Goal: Communication & Community: Participate in discussion

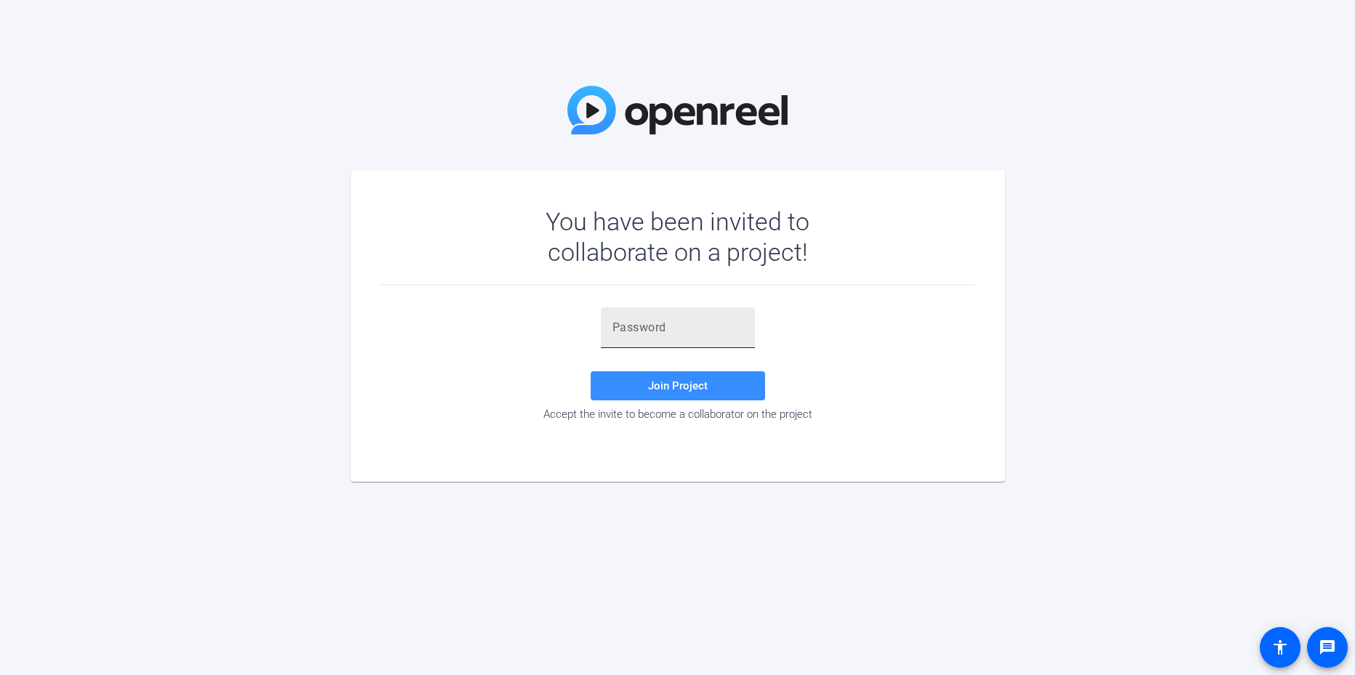
click at [656, 321] on input "text" at bounding box center [678, 327] width 131 height 17
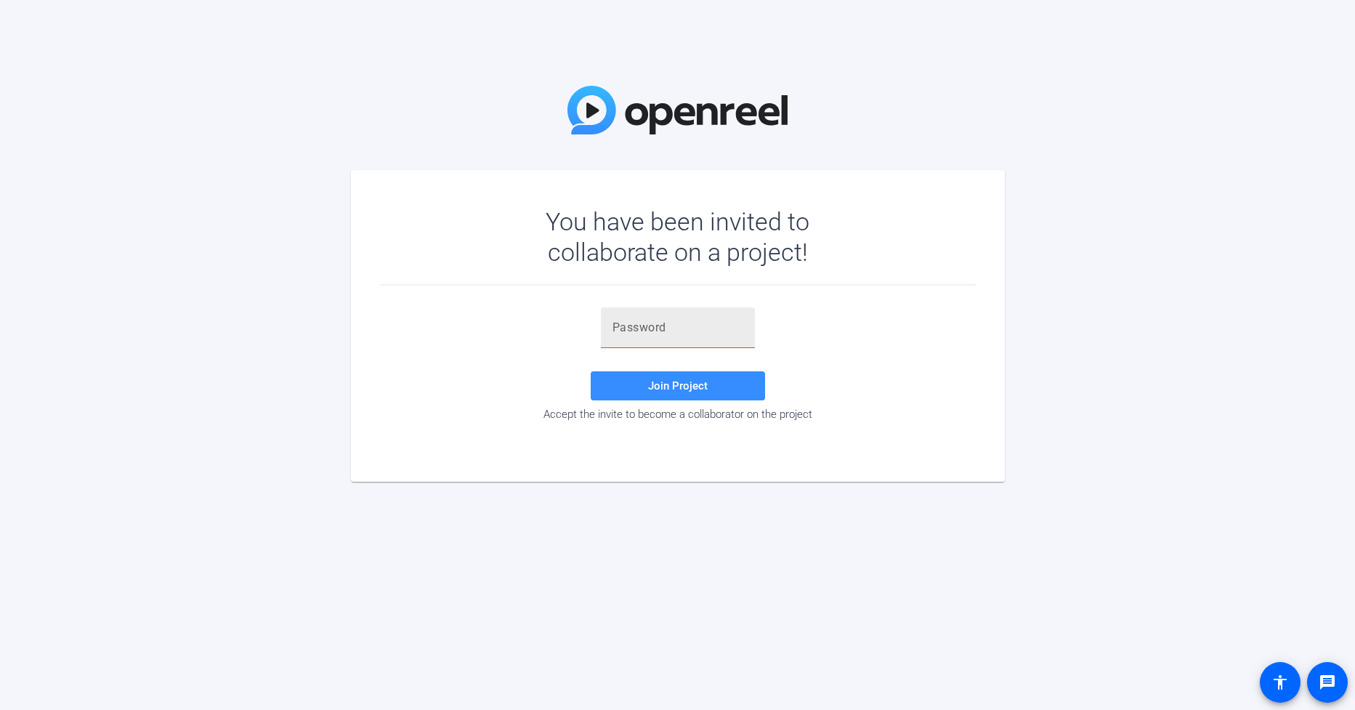
click at [655, 337] on div at bounding box center [678, 327] width 131 height 41
type input "fMFnGU"
click at [683, 383] on span "Join Project" at bounding box center [678, 385] width 60 height 13
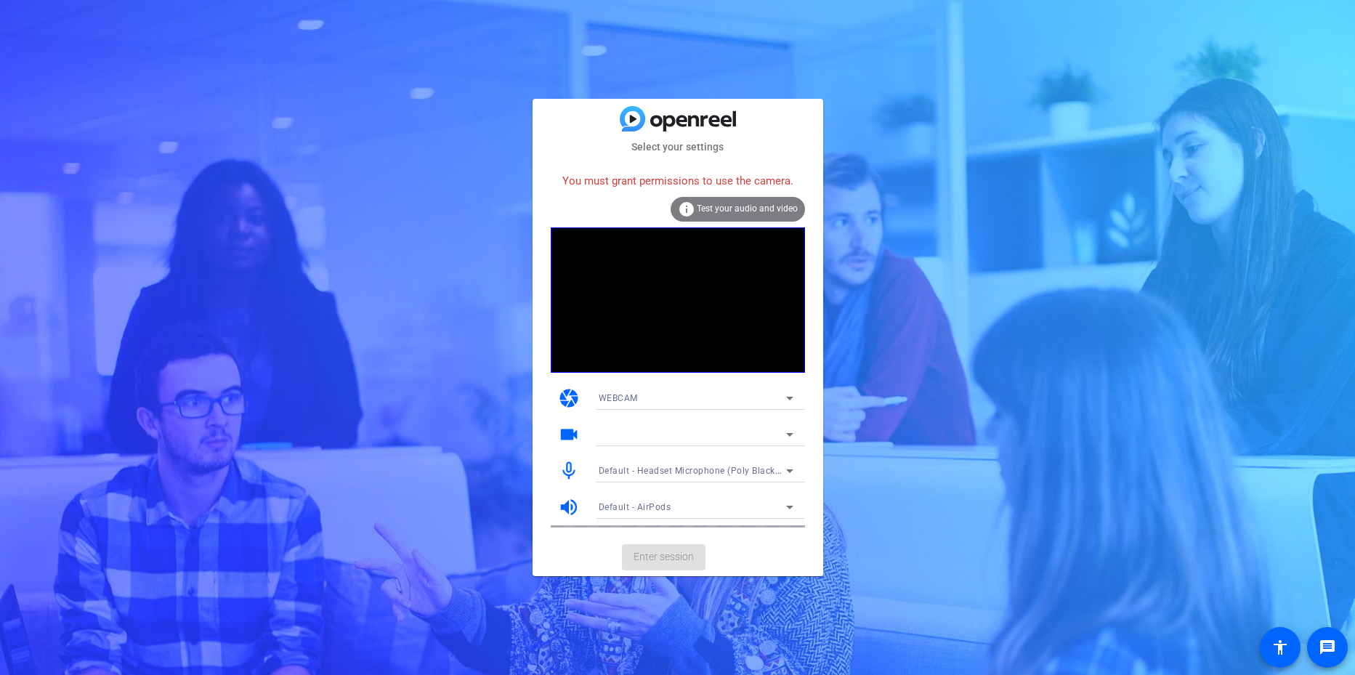
click at [746, 467] on span "Default - Headset Microphone (Poly Blackwire 3325 Series) (047f:430c)" at bounding box center [750, 470] width 302 height 12
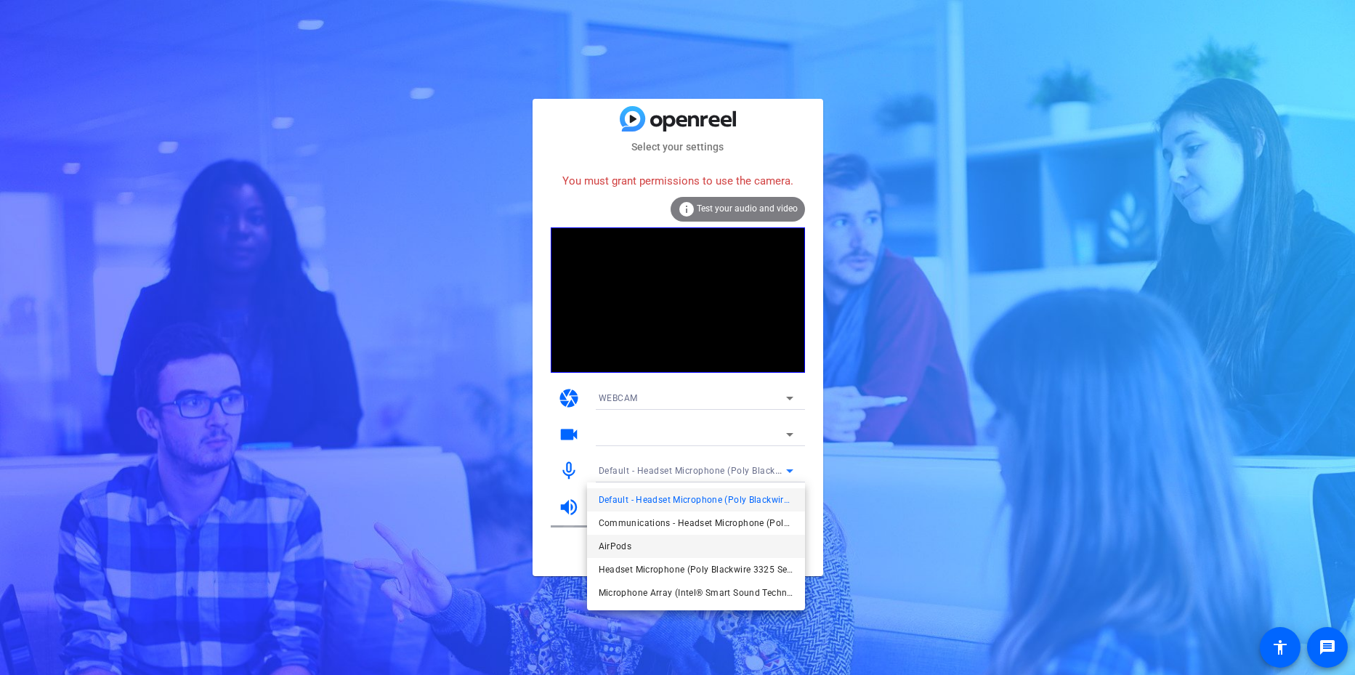
click at [610, 544] on span "AirPods" at bounding box center [615, 546] width 33 height 17
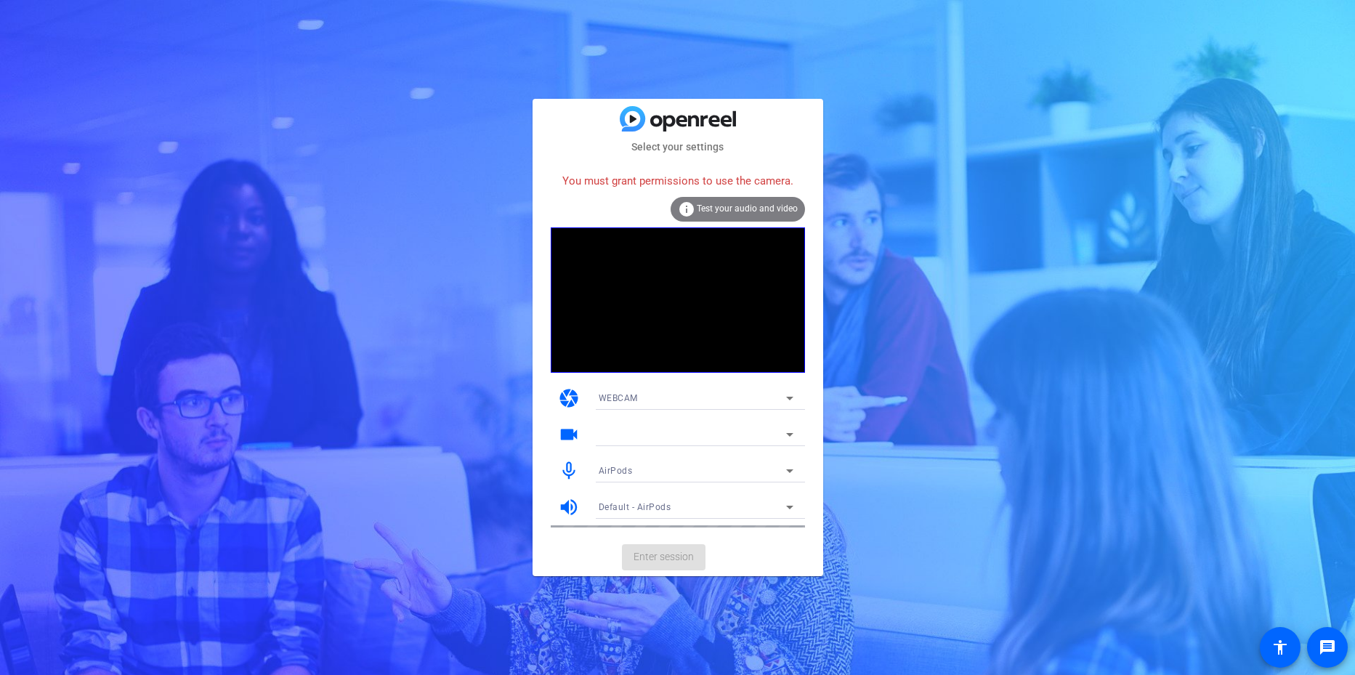
click at [736, 569] on mat-card-actions "Enter session" at bounding box center [678, 557] width 291 height 38
click at [788, 434] on icon at bounding box center [789, 435] width 7 height 4
click at [728, 430] on div at bounding box center [692, 434] width 187 height 17
click at [566, 437] on mat-icon "videocam" at bounding box center [569, 435] width 22 height 22
click at [786, 434] on icon at bounding box center [789, 434] width 17 height 17
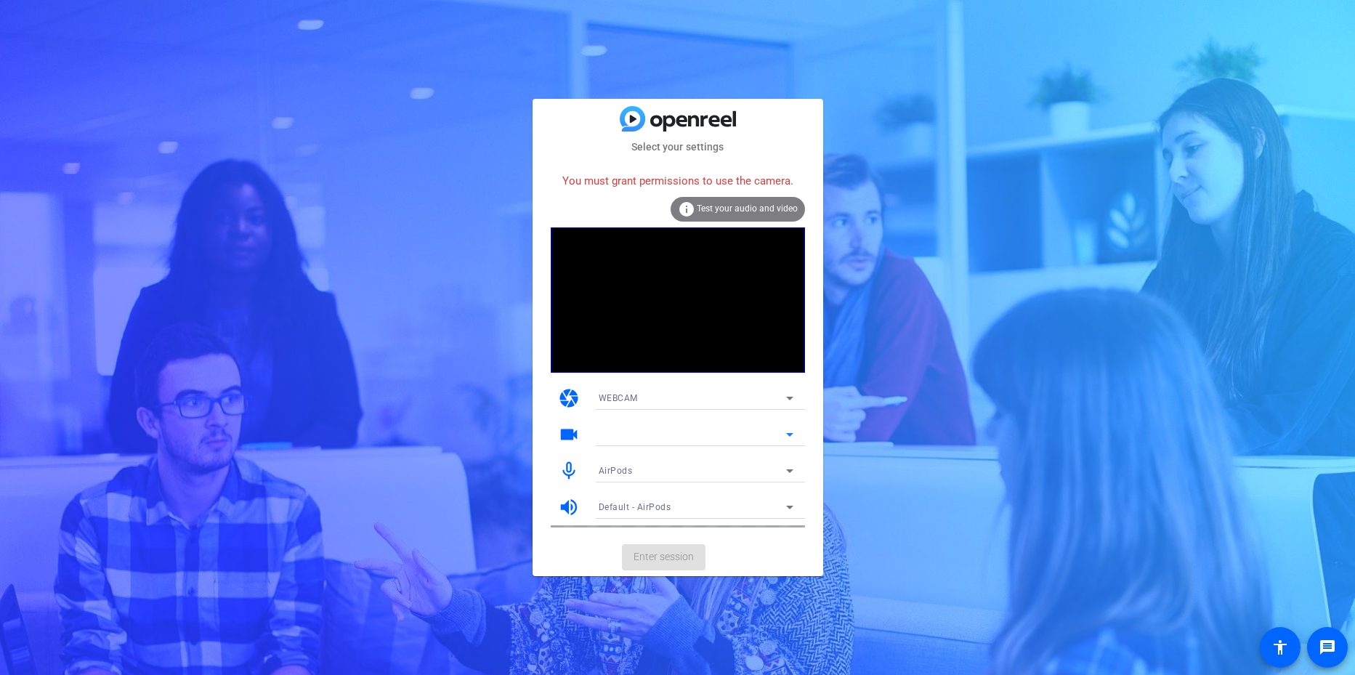
click at [788, 395] on icon at bounding box center [789, 398] width 17 height 17
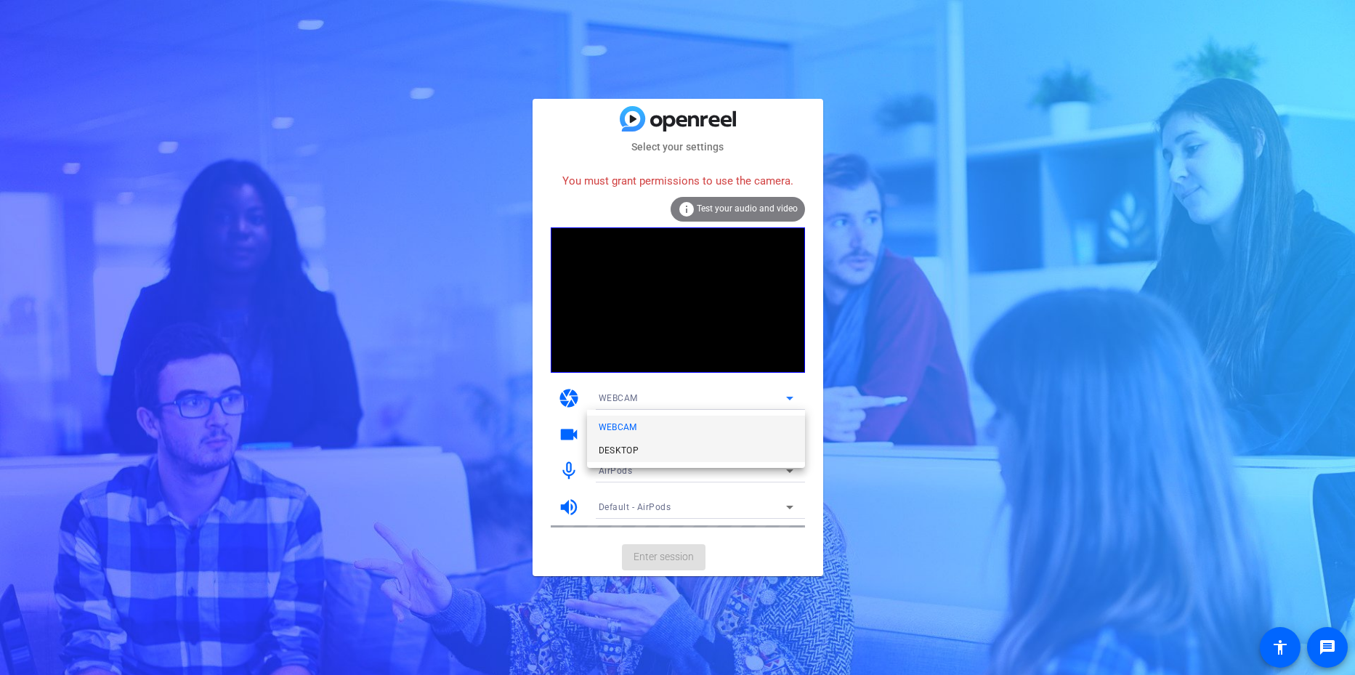
click at [622, 455] on span "DESKTOP" at bounding box center [619, 450] width 41 height 17
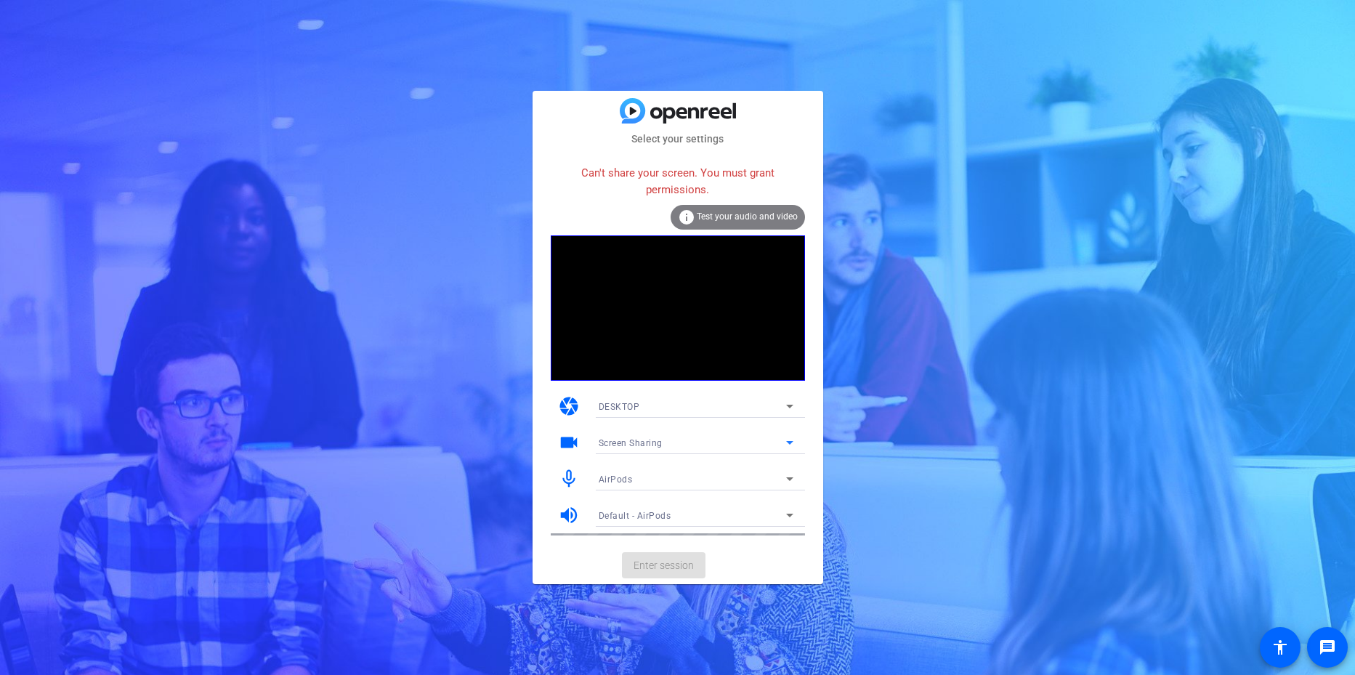
click at [711, 450] on div "Screen Sharing" at bounding box center [692, 443] width 187 height 18
drag, startPoint x: 722, startPoint y: 436, endPoint x: 730, endPoint y: 428, distance: 11.8
click at [722, 436] on div at bounding box center [677, 337] width 1355 height 675
click at [757, 407] on div "DESKTOP" at bounding box center [692, 407] width 187 height 18
click at [636, 439] on span "WEBCAM" at bounding box center [618, 435] width 39 height 17
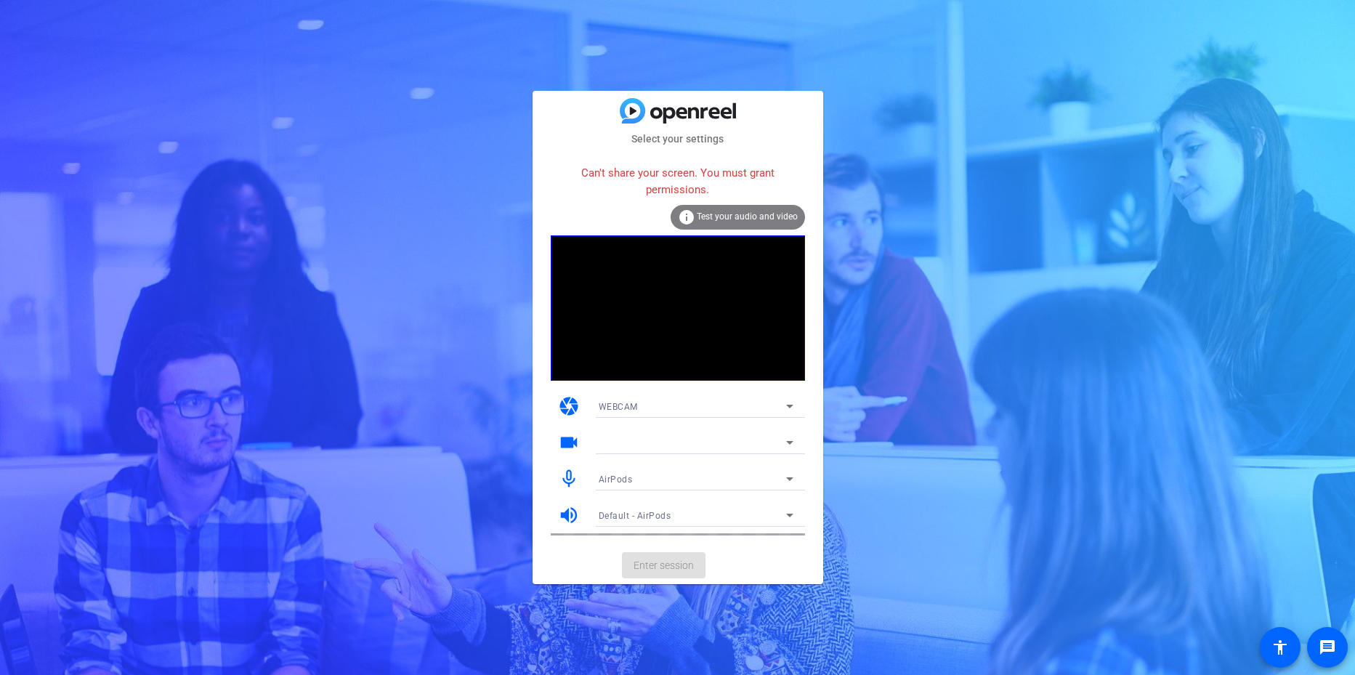
click at [384, 418] on div "Select your settings Can't share your screen. You must grant permissions. info …" at bounding box center [677, 337] width 1355 height 675
click at [1318, 639] on span at bounding box center [1327, 647] width 35 height 35
click at [331, 424] on div "Select your settings Can't share your screen. You must grant permissions. info …" at bounding box center [677, 337] width 1355 height 675
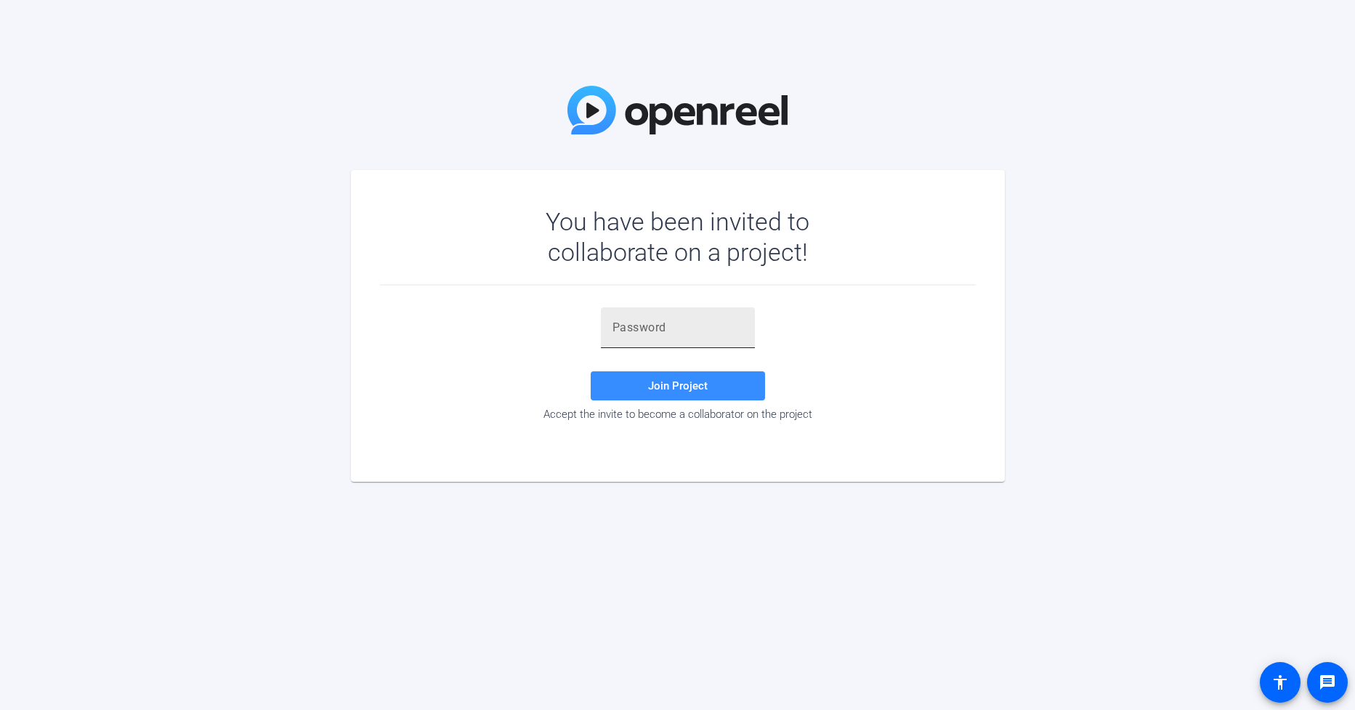
click at [710, 326] on input "text" at bounding box center [678, 327] width 131 height 17
type input "fMFnGU"
click at [664, 377] on span at bounding box center [678, 385] width 174 height 35
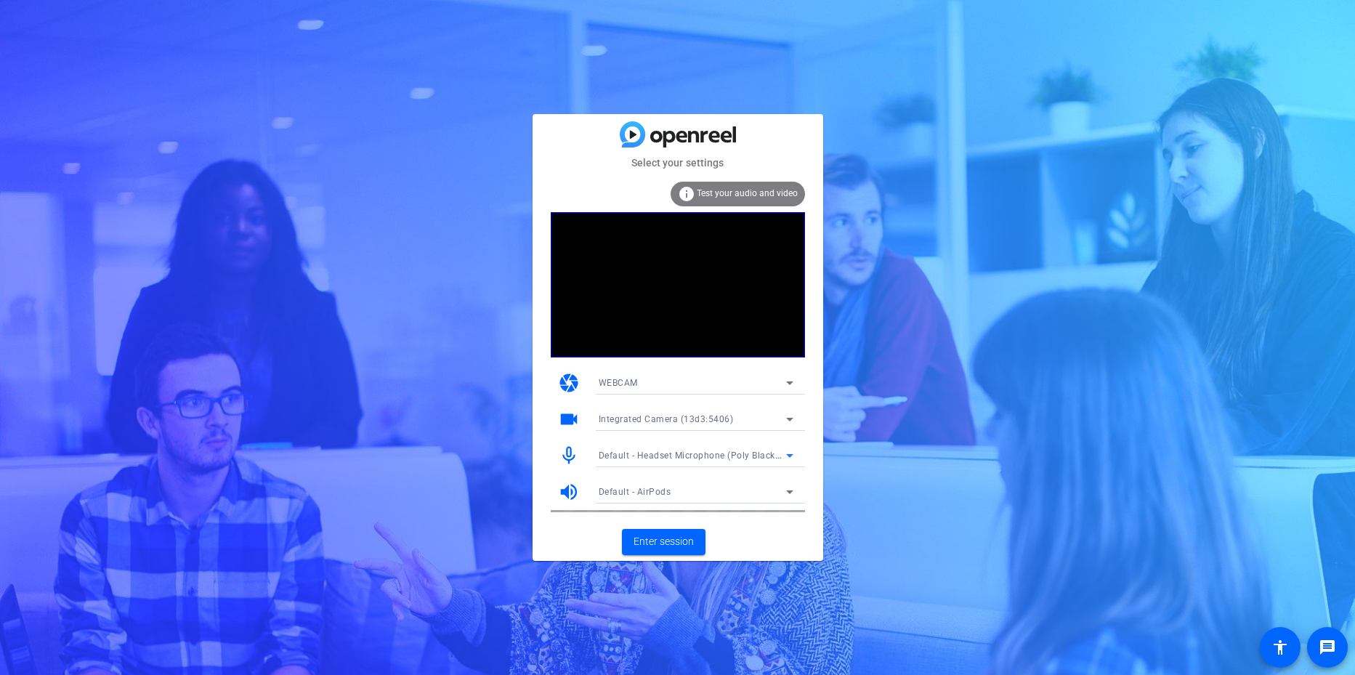
click at [640, 455] on span "Default - Headset Microphone (Poly Blackwire 3325 Series) (047f:430c)" at bounding box center [750, 455] width 302 height 12
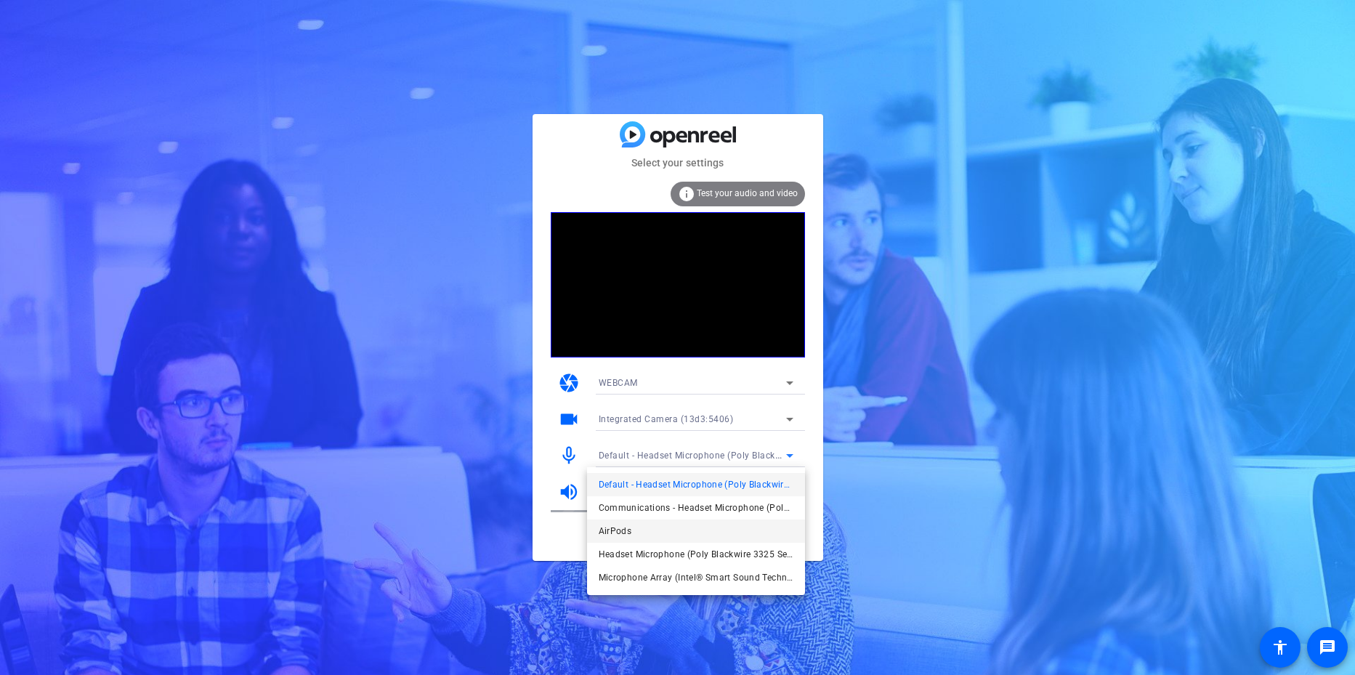
click at [618, 536] on span "AirPods" at bounding box center [615, 530] width 33 height 17
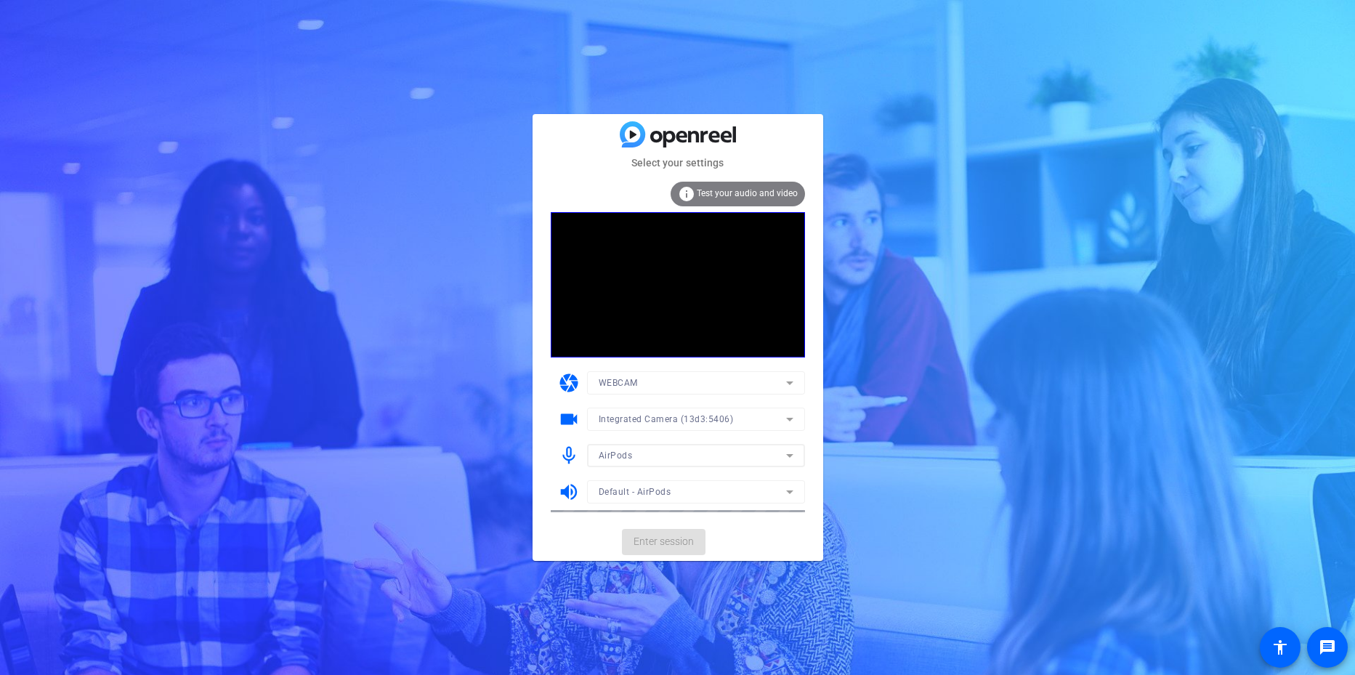
click at [358, 466] on div "Select your settings info Test your audio and video camera WEBCAM videocam Inte…" at bounding box center [677, 337] width 1355 height 675
click at [666, 546] on span "Enter session" at bounding box center [664, 541] width 60 height 15
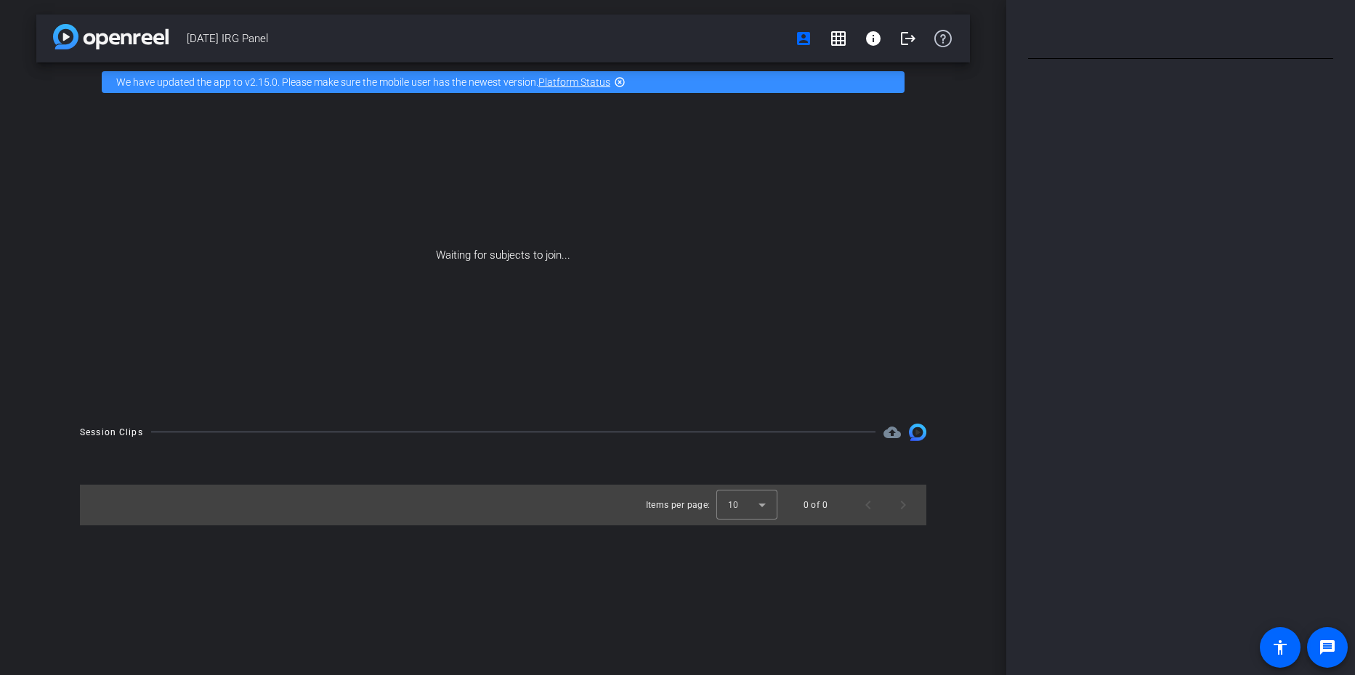
type input "Full script"
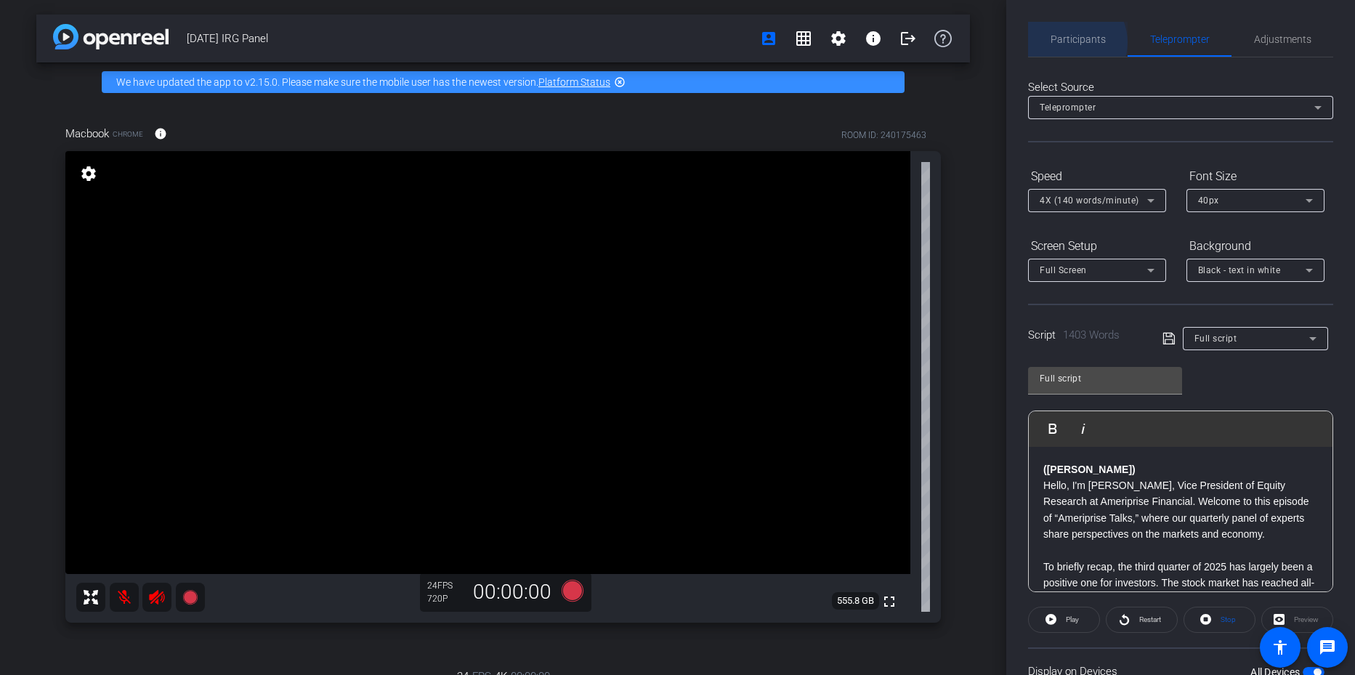
click at [1070, 42] on span "Participants" at bounding box center [1078, 39] width 55 height 10
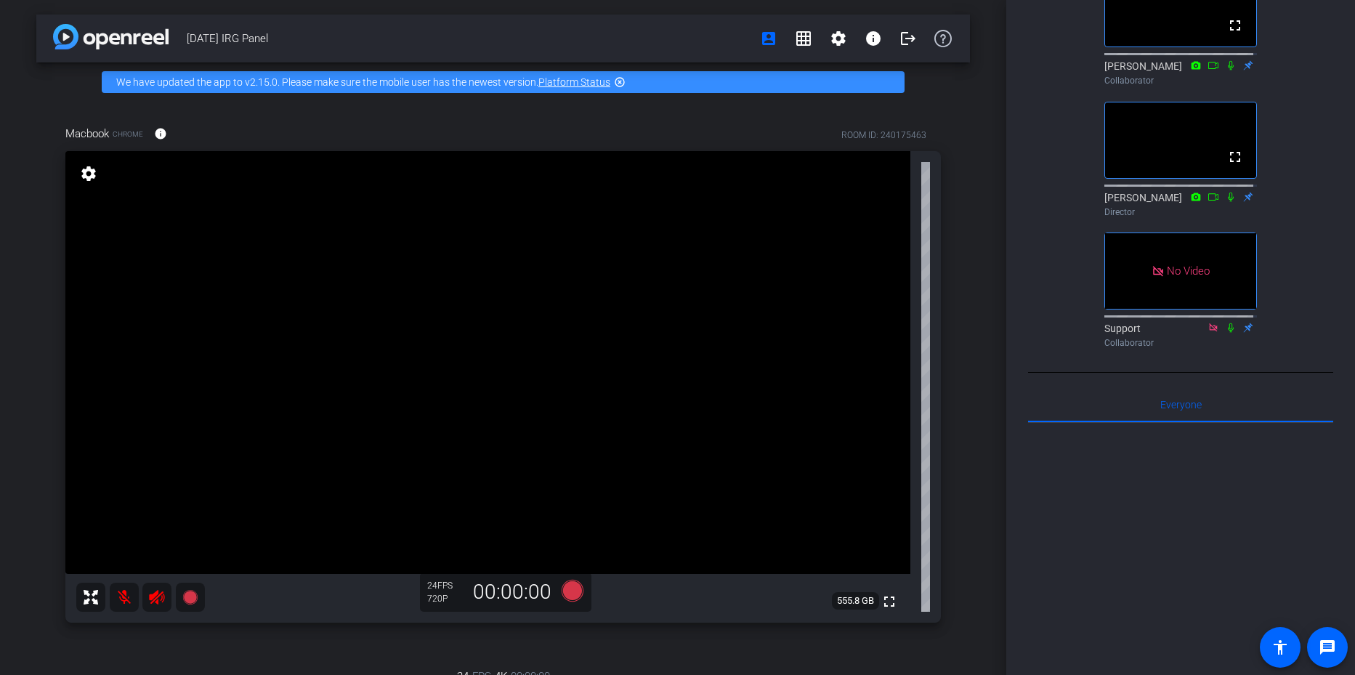
scroll to position [363, 0]
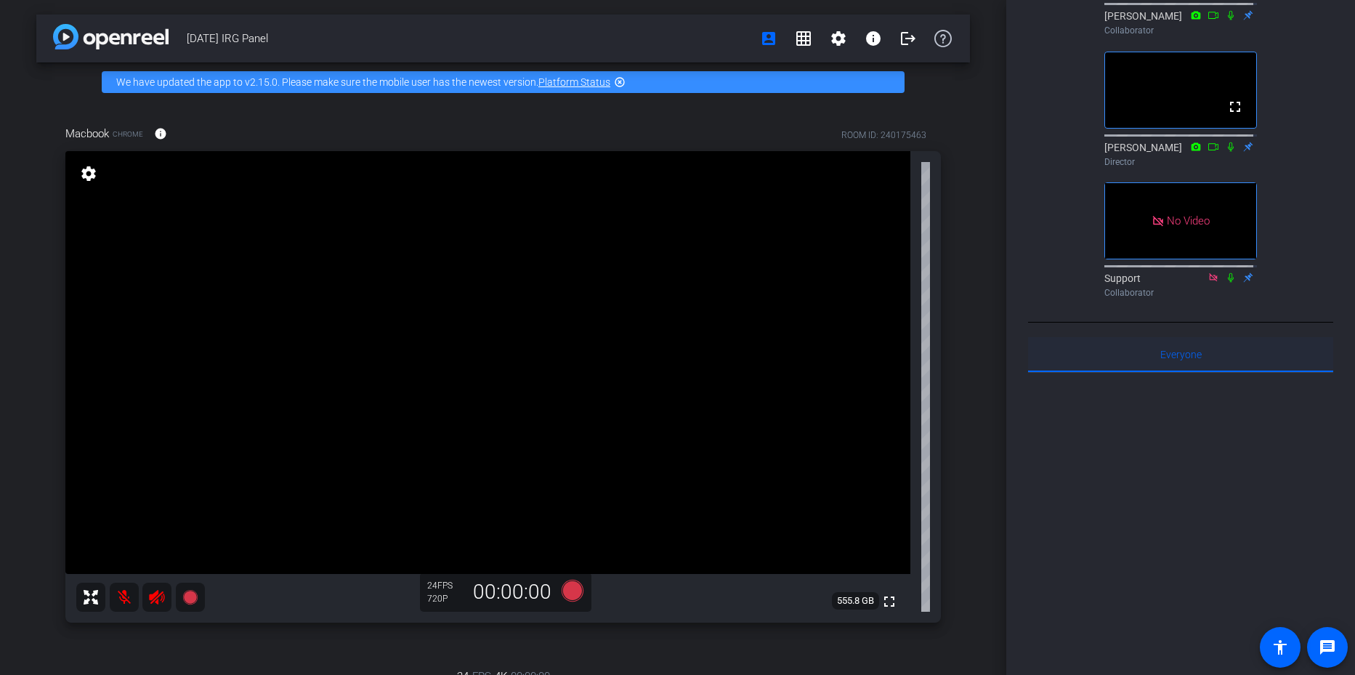
click at [1175, 360] on span "Everyone 0" at bounding box center [1181, 355] width 41 height 10
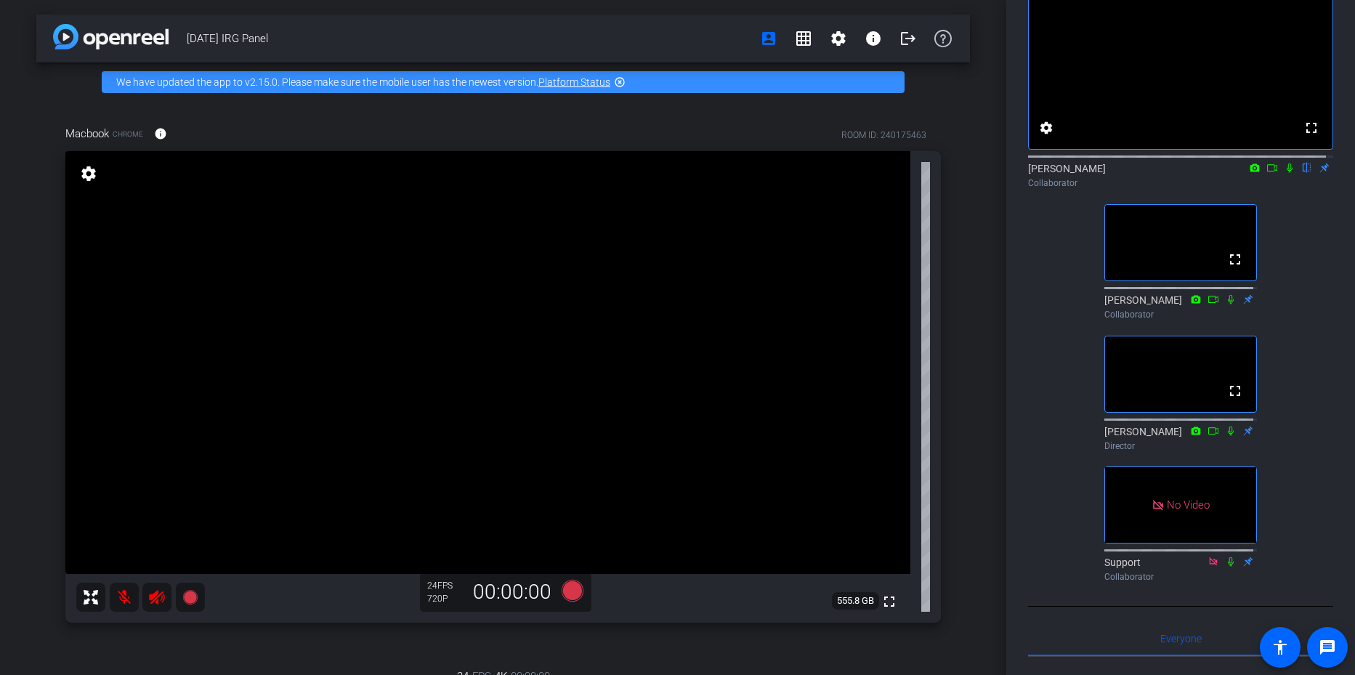
scroll to position [0, 0]
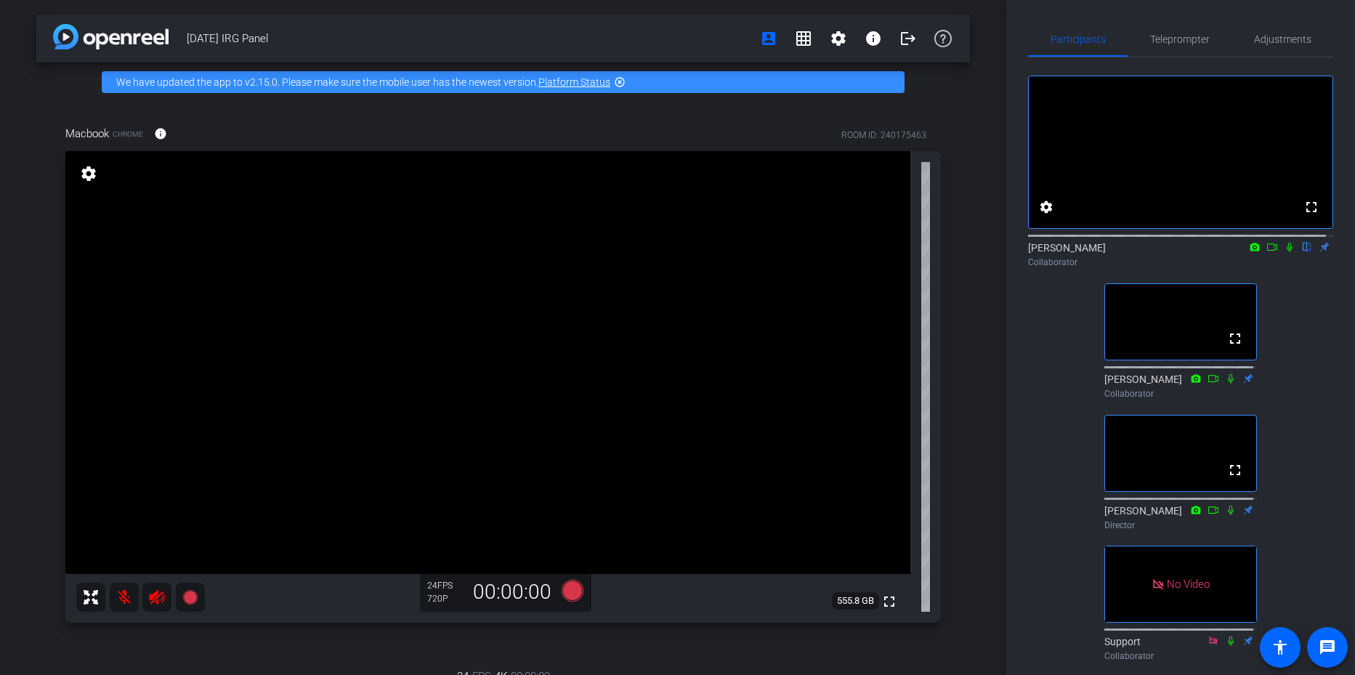
click at [1251, 251] on icon at bounding box center [1255, 247] width 9 height 8
click at [1106, 283] on mat-icon "check" at bounding box center [1105, 281] width 15 height 13
click at [1303, 443] on div "fullscreen settings [PERSON_NAME] flip Collaborator fullscreen [PERSON_NAME] Co…" at bounding box center [1180, 362] width 305 height 610
click at [1251, 251] on icon at bounding box center [1255, 247] width 9 height 8
click at [1171, 278] on span "Integrated Camera (13d3:5406)" at bounding box center [1179, 281] width 132 height 10
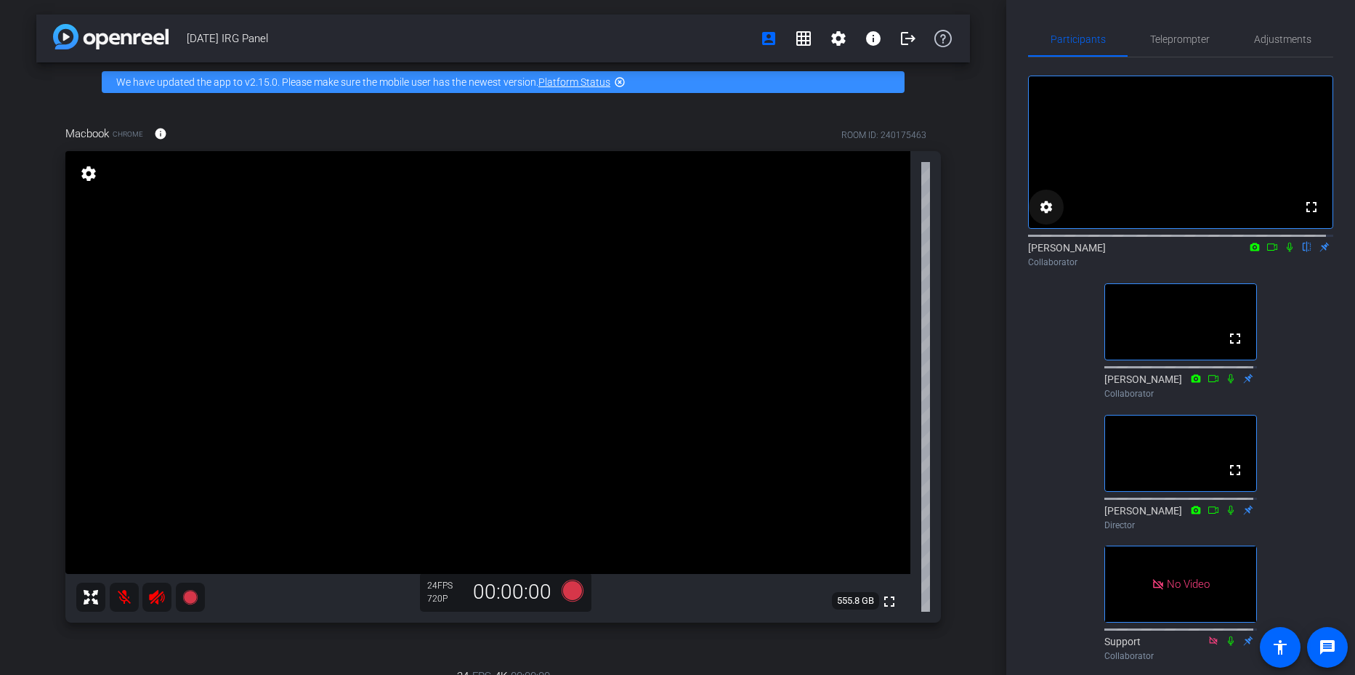
click at [1046, 216] on mat-icon "settings" at bounding box center [1046, 206] width 17 height 17
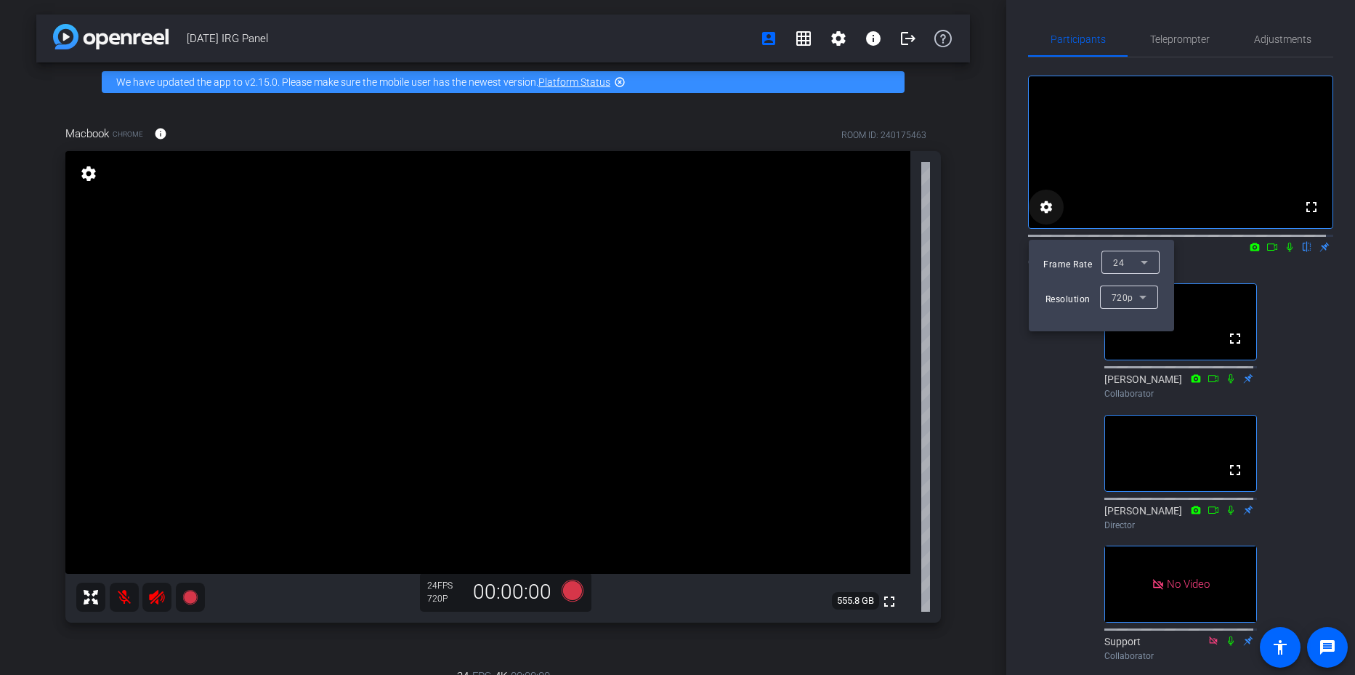
click at [1046, 227] on div at bounding box center [677, 337] width 1355 height 675
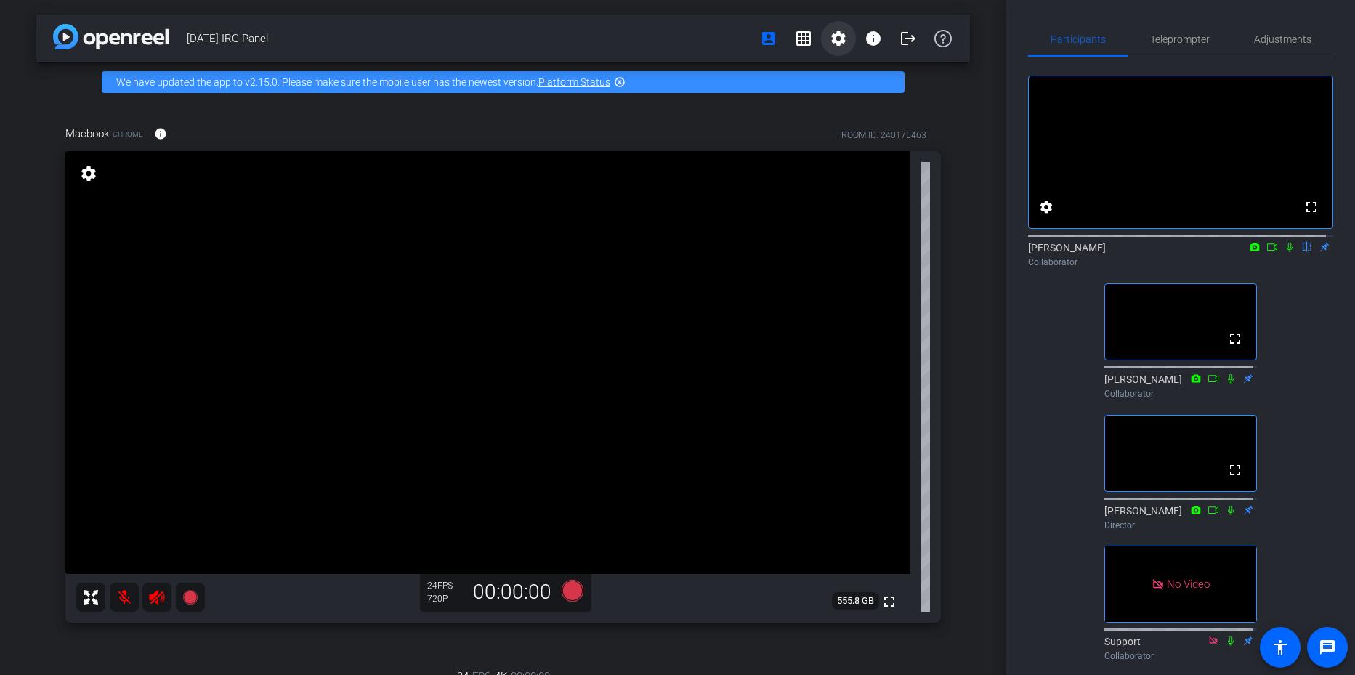
click at [834, 44] on mat-icon "settings" at bounding box center [838, 38] width 17 height 17
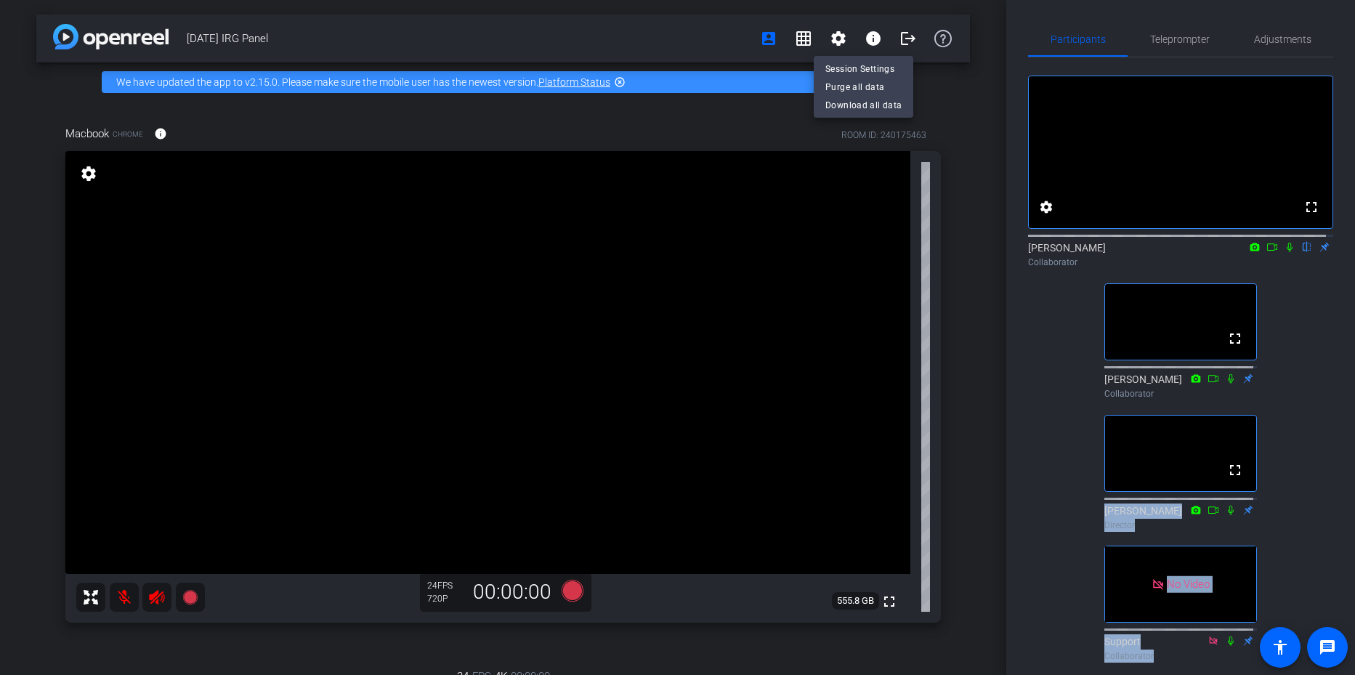
drag, startPoint x: 1348, startPoint y: 301, endPoint x: 1357, endPoint y: 415, distance: 114.4
click at [1355, 415] on html "Accessibility Screen-Reader Guide, Feedback, and Issue Reporting | New window m…" at bounding box center [677, 337] width 1355 height 675
click at [1317, 371] on div at bounding box center [677, 337] width 1355 height 675
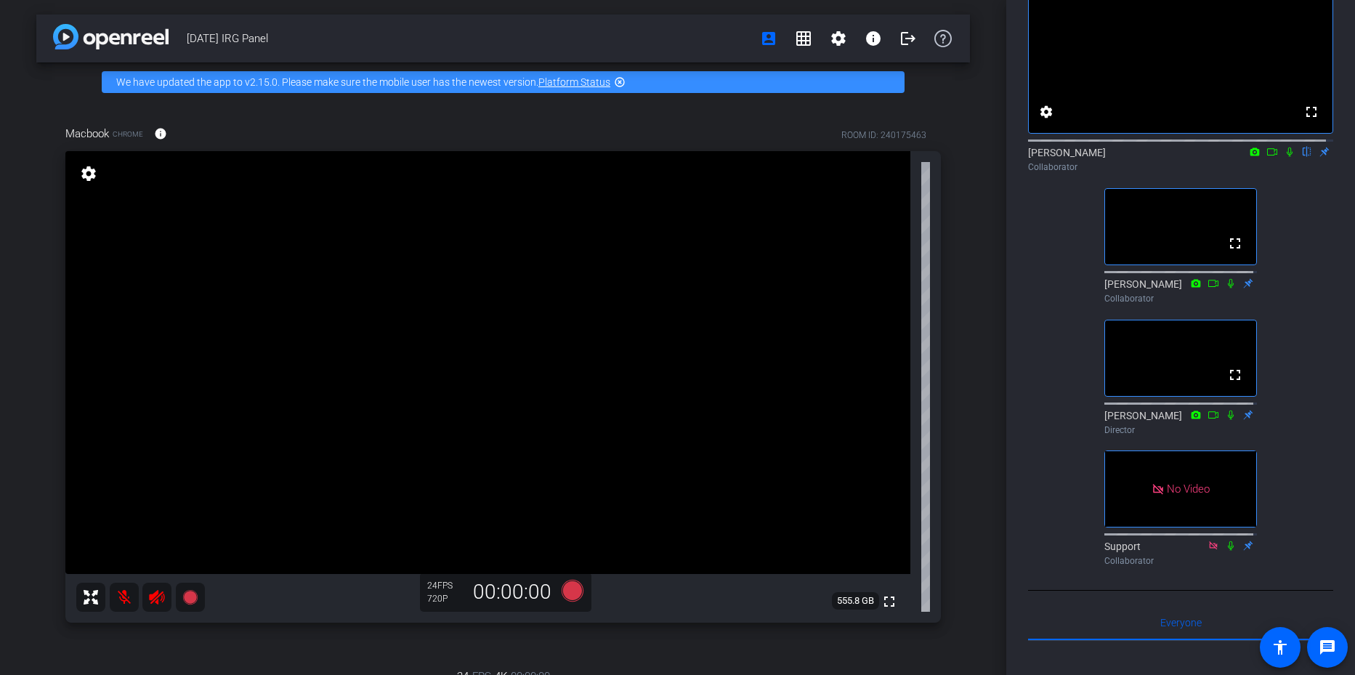
scroll to position [73, 0]
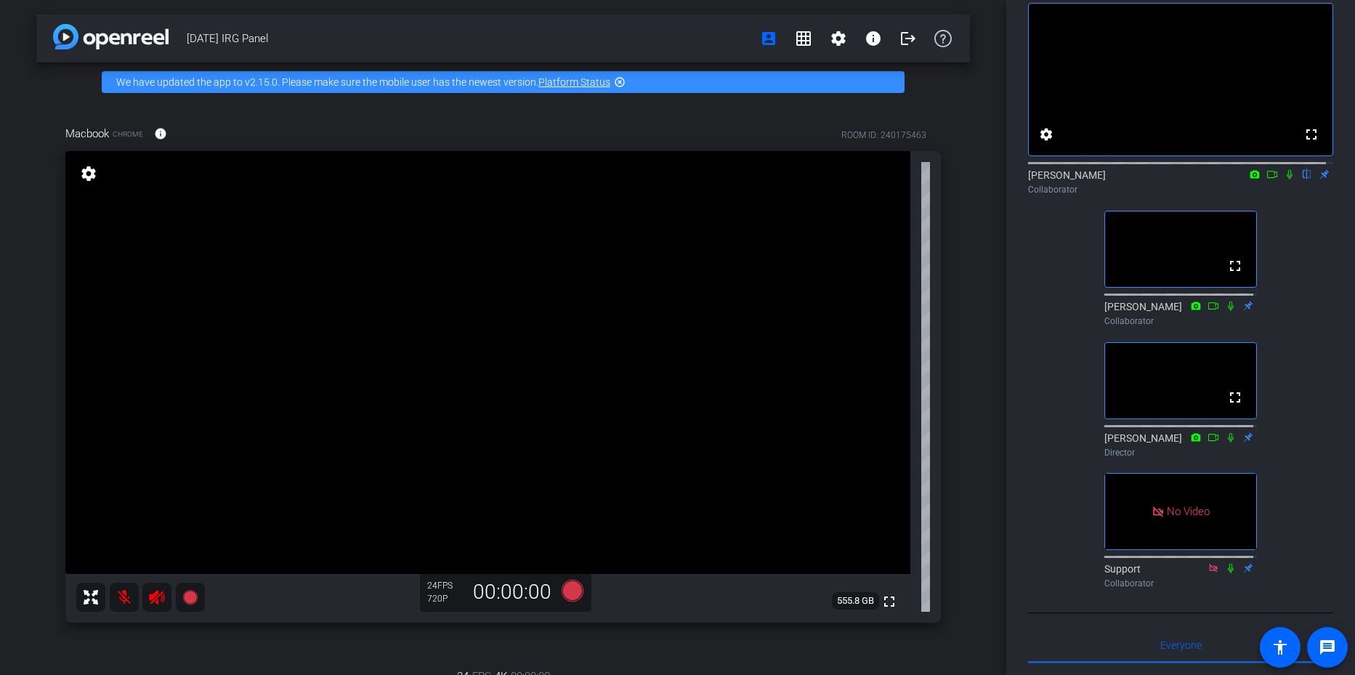
click at [1249, 179] on icon at bounding box center [1255, 174] width 12 height 10
click at [1099, 211] on div "check Integrated Camera (13d3:5406)" at bounding box center [1171, 209] width 170 height 18
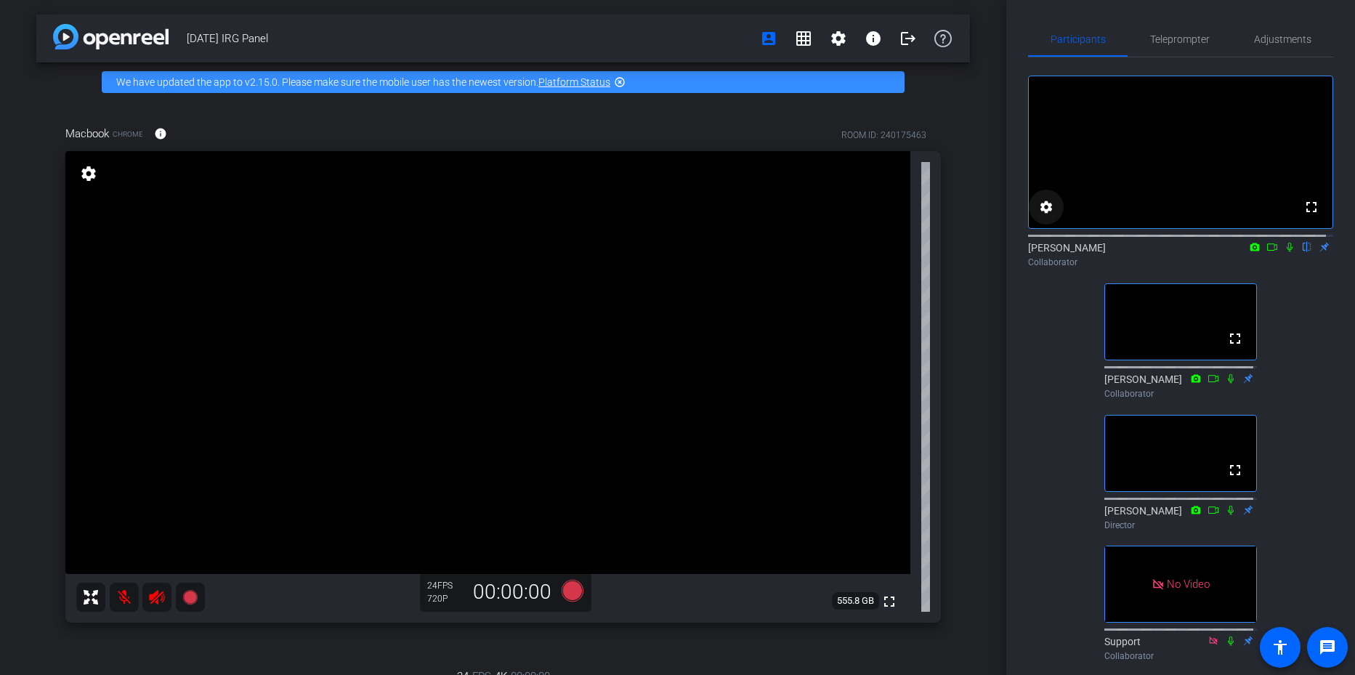
click at [1049, 216] on mat-icon "settings" at bounding box center [1046, 206] width 17 height 17
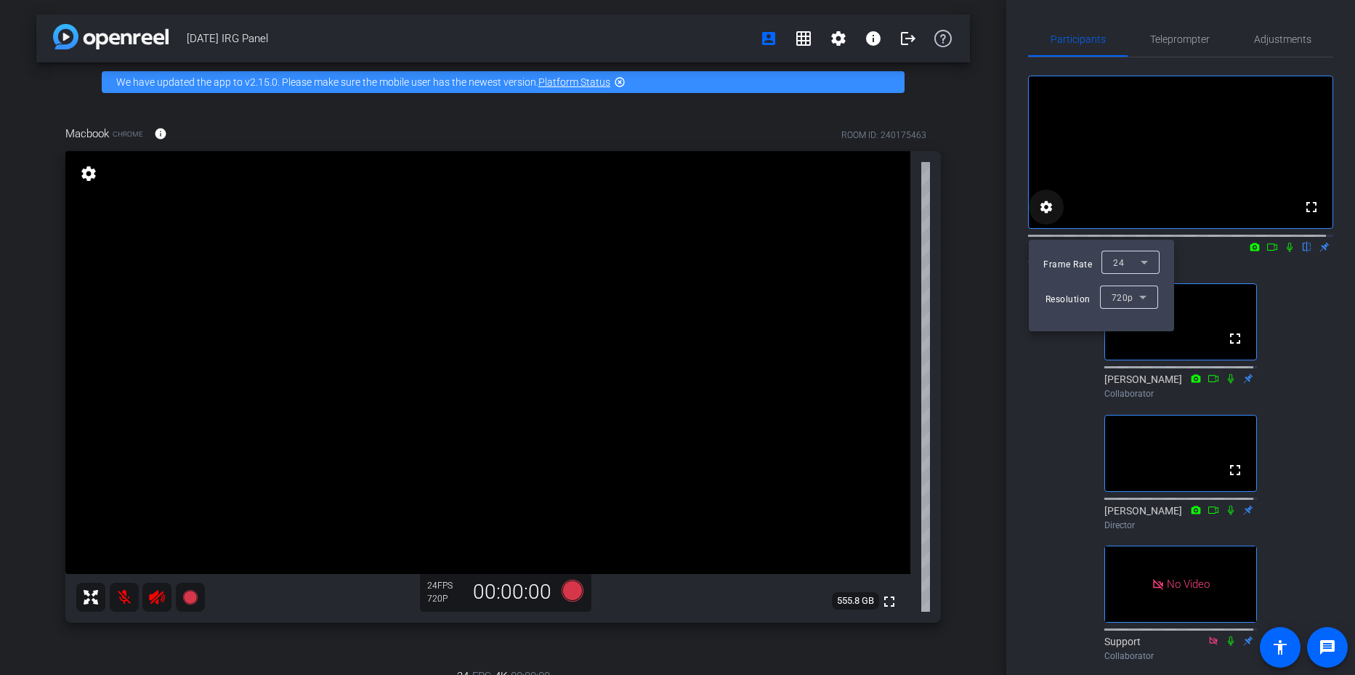
click at [1049, 222] on div at bounding box center [677, 337] width 1355 height 675
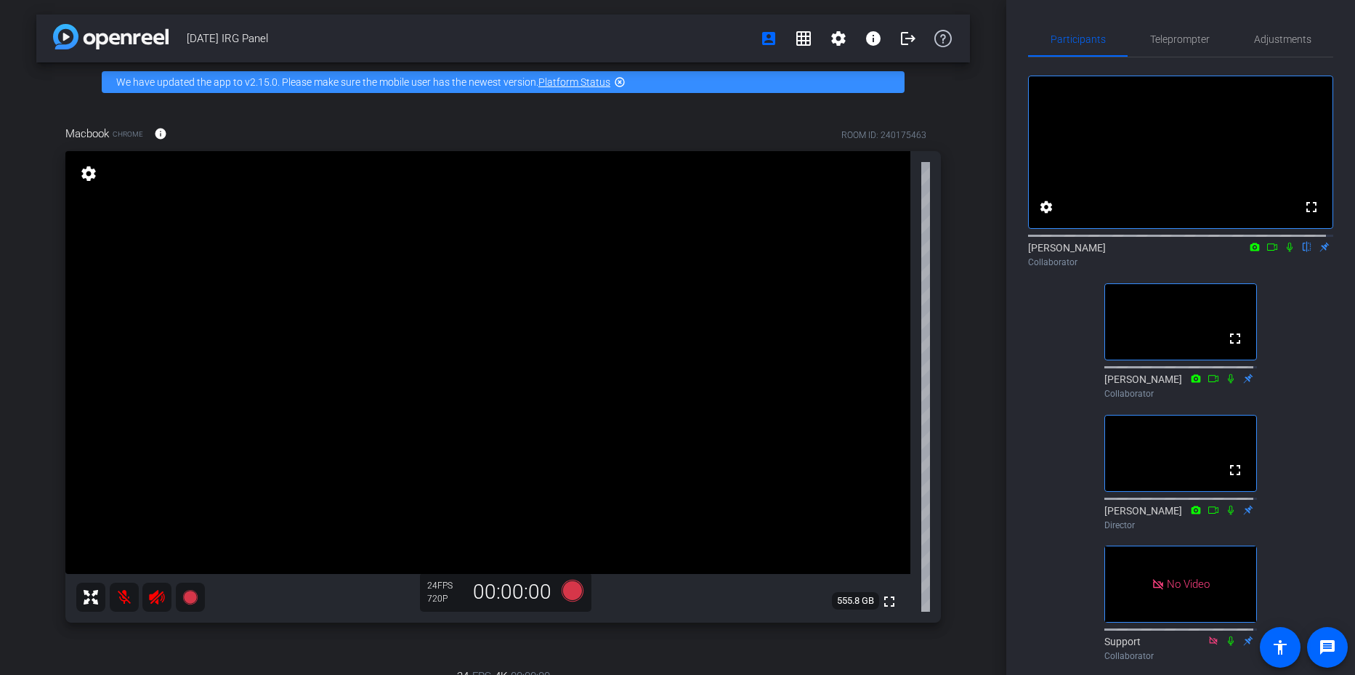
click at [1267, 251] on icon at bounding box center [1272, 246] width 10 height 7
click at [1048, 423] on div "No Video [PERSON_NAME] Collaborator fullscreen [PERSON_NAME] Collaborator fulls…" at bounding box center [1180, 362] width 305 height 610
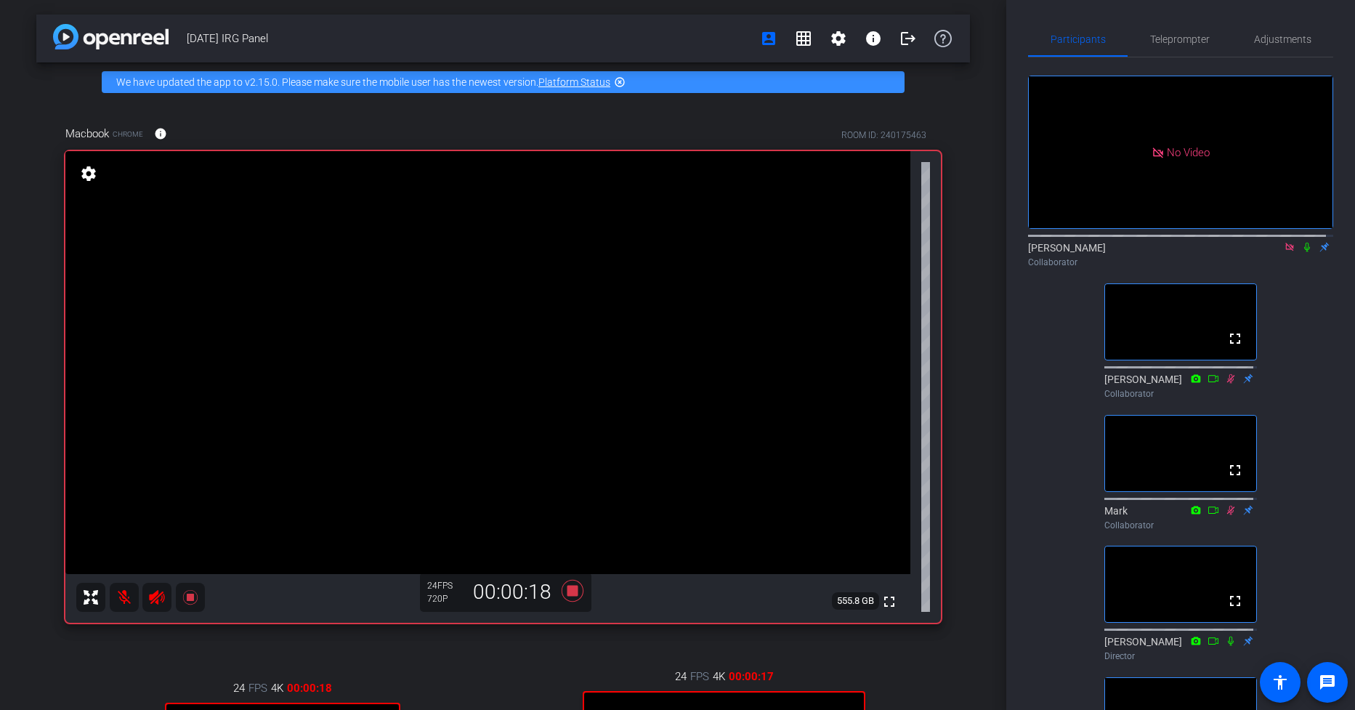
click at [1304, 252] on icon at bounding box center [1307, 247] width 6 height 9
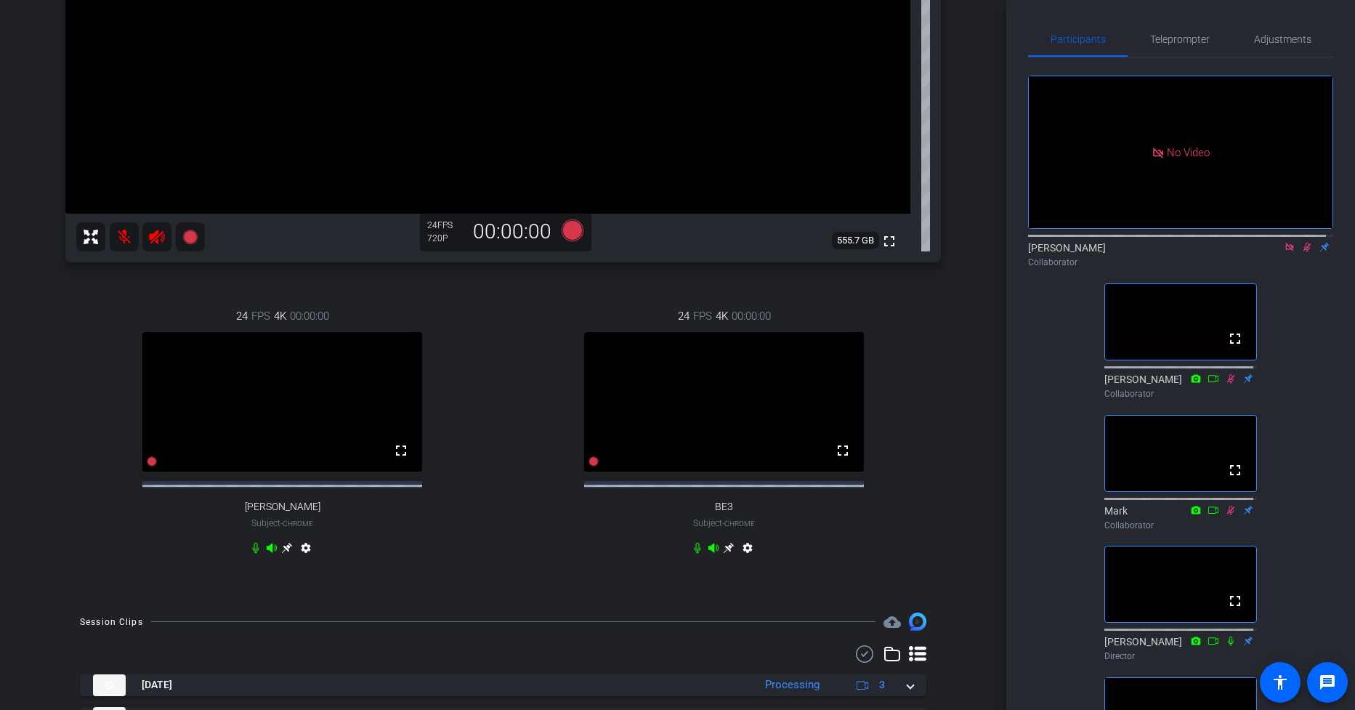
scroll to position [363, 0]
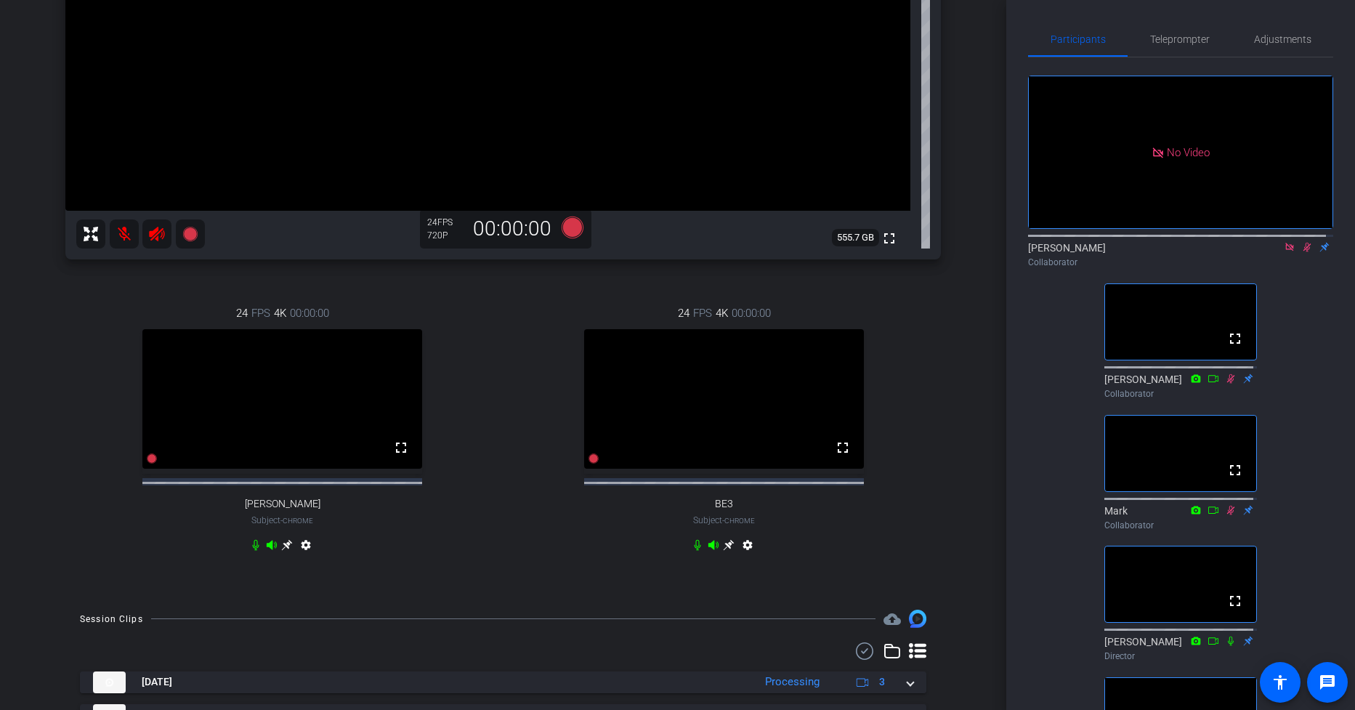
drag, startPoint x: 397, startPoint y: 464, endPoint x: 397, endPoint y: 539, distance: 74.8
click at [397, 456] on mat-icon "fullscreen" at bounding box center [400, 447] width 17 height 17
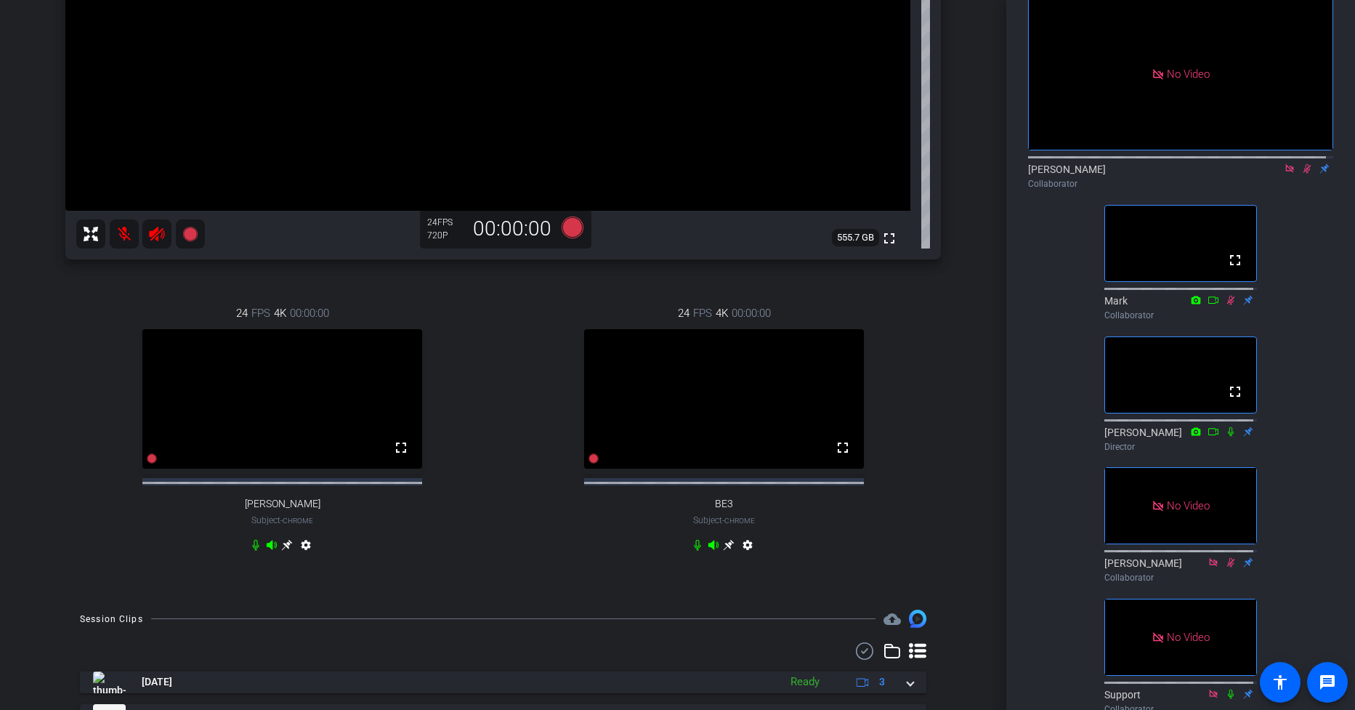
scroll to position [0, 0]
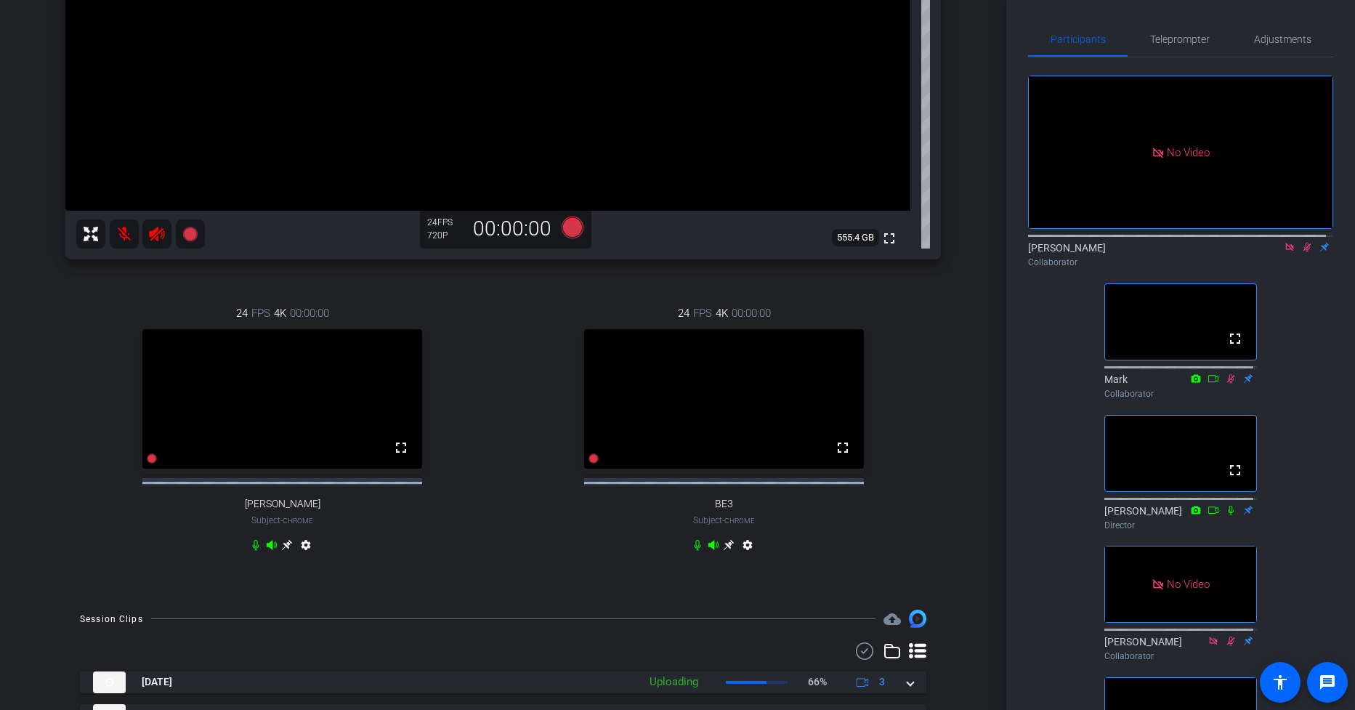
click at [1038, 456] on div "No Video [PERSON_NAME] Collaborator fullscreen Mark Collaborator fullscreen [PE…" at bounding box center [1180, 493] width 305 height 873
click at [1183, 44] on span "Teleprompter" at bounding box center [1180, 39] width 60 height 10
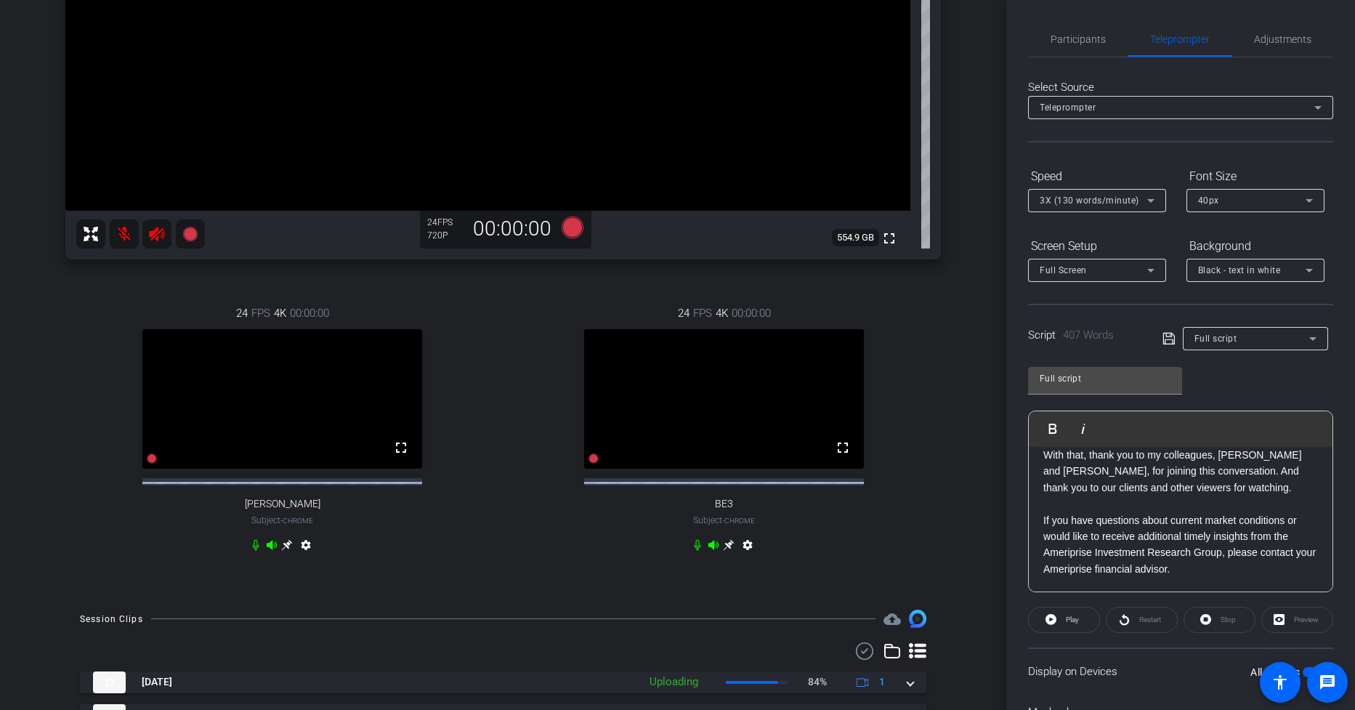
scroll to position [1185, 0]
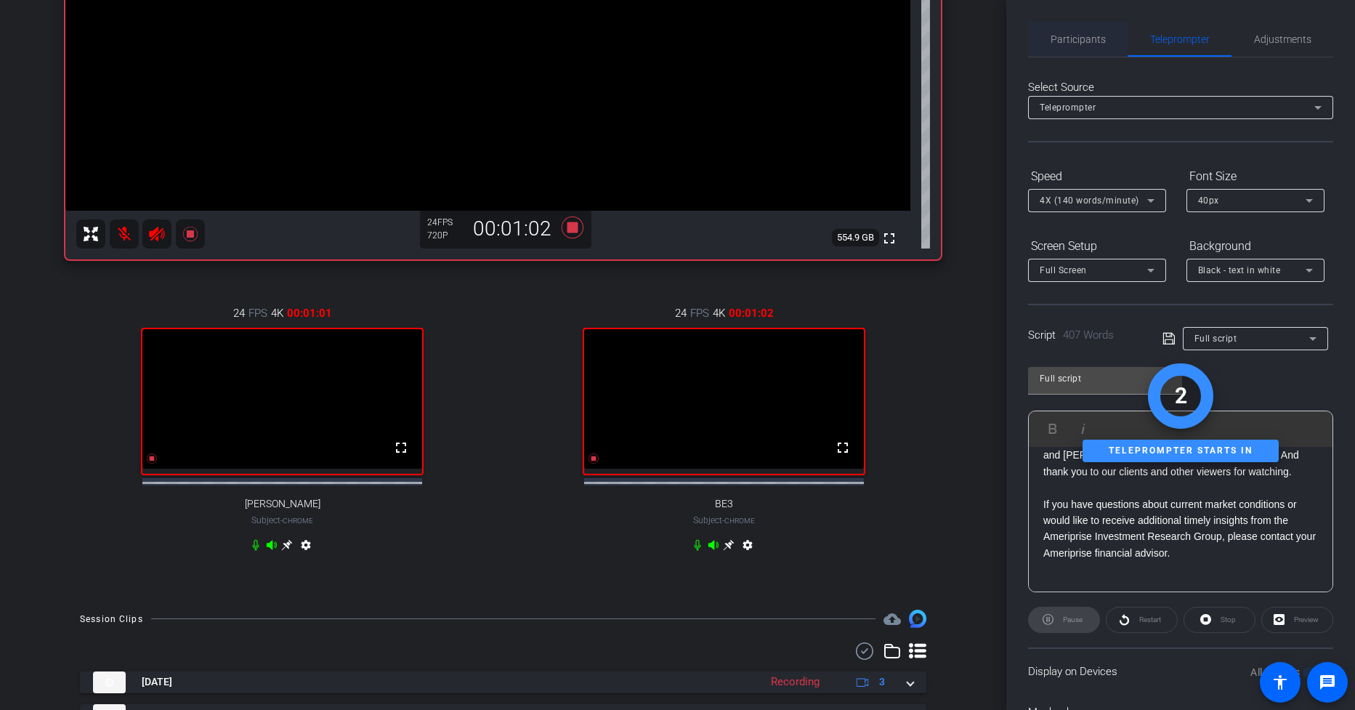
click at [1068, 34] on span "Participants" at bounding box center [1078, 39] width 55 height 10
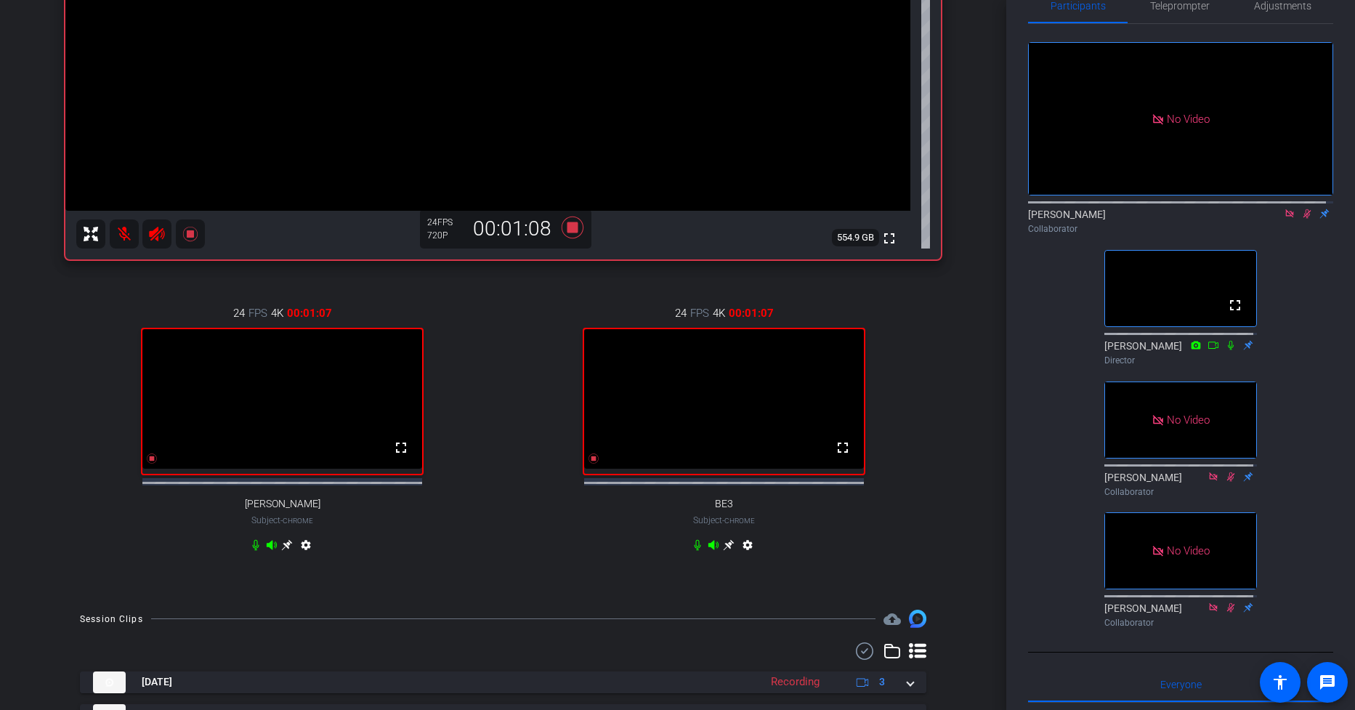
scroll to position [0, 0]
